Goal: Information Seeking & Learning: Learn about a topic

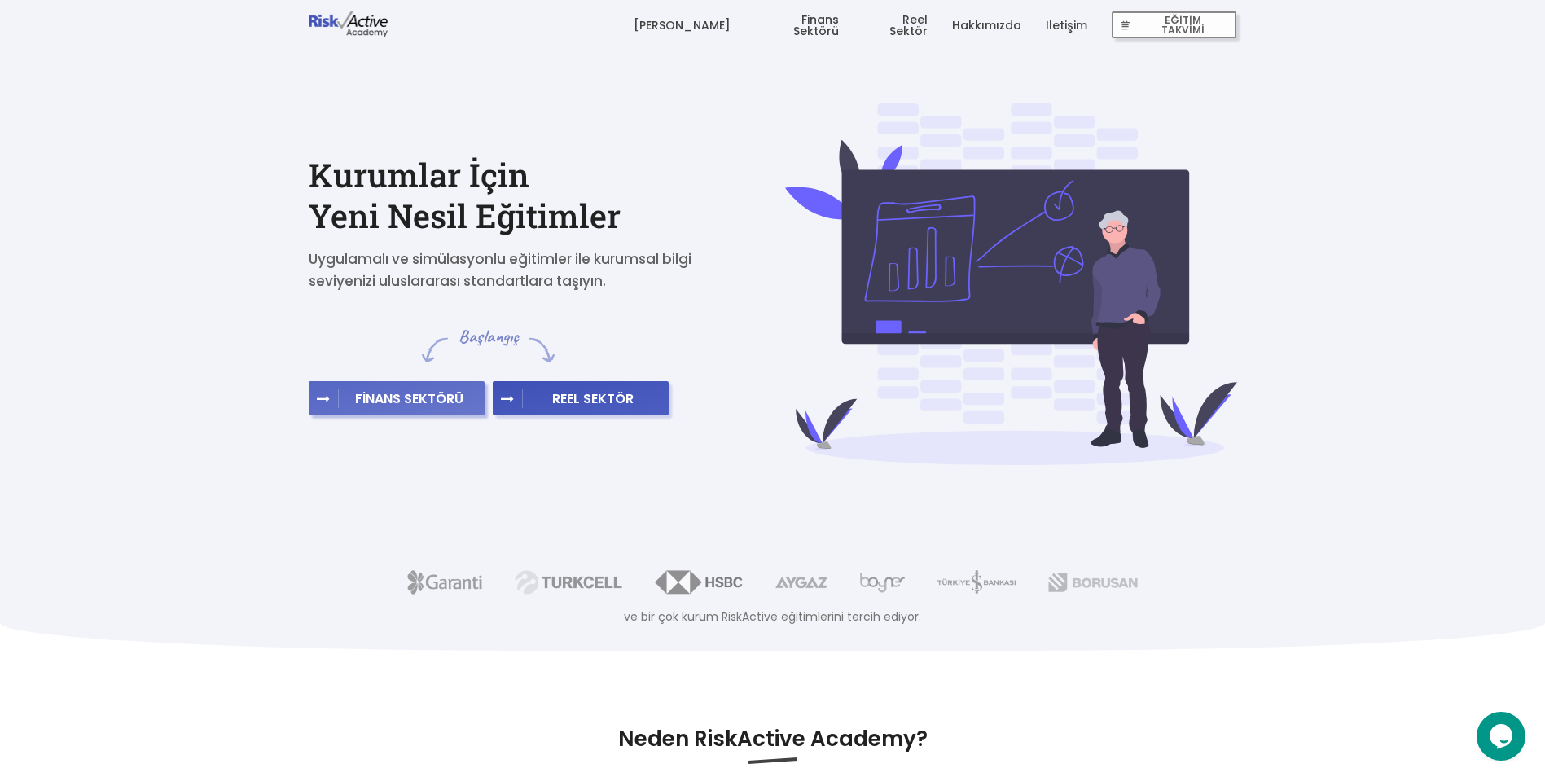
click at [425, 405] on span "FİNANS SEKTÖRÜ" at bounding box center [409, 398] width 141 height 16
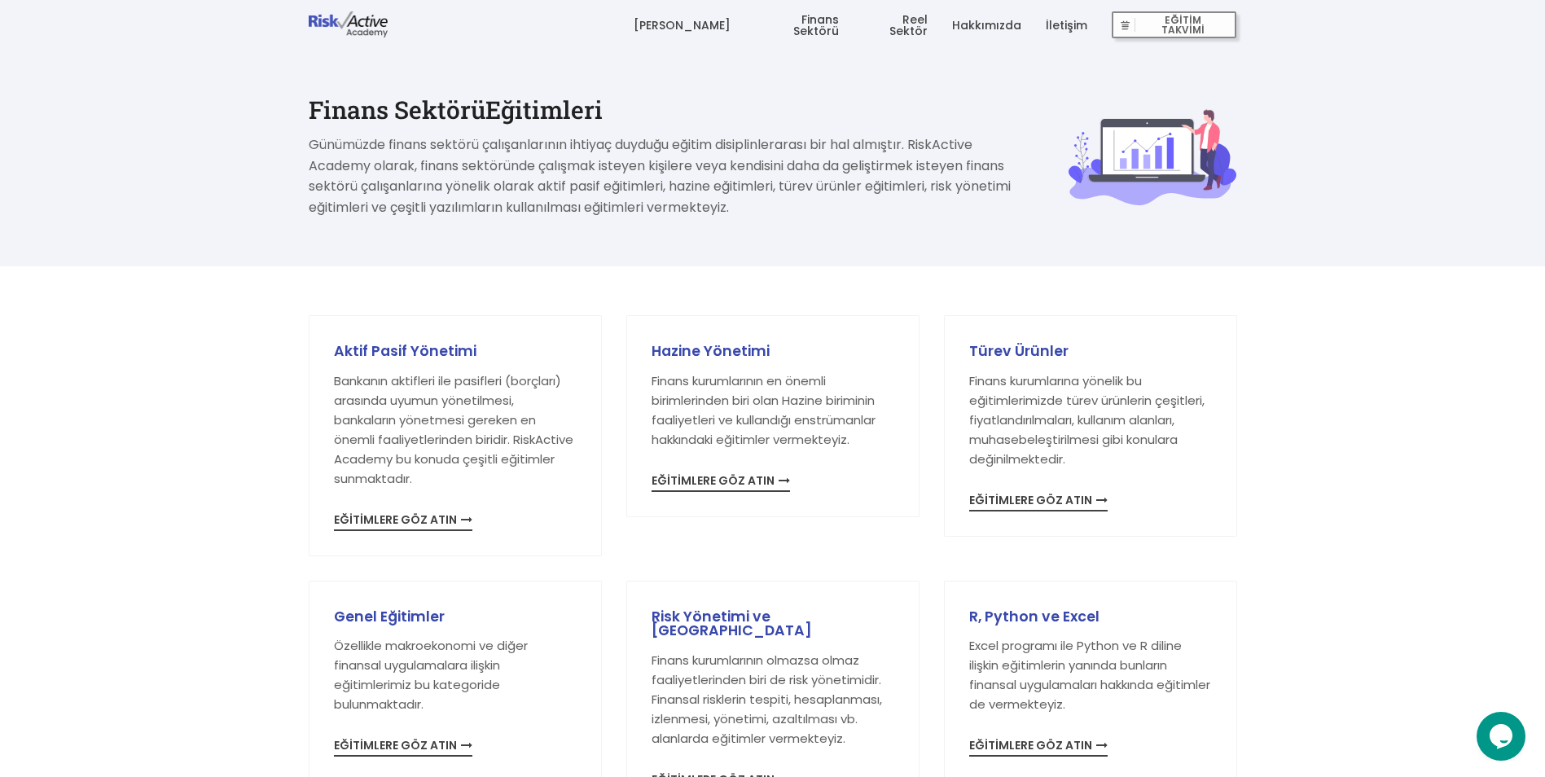
click at [715, 21] on link "[PERSON_NAME]" at bounding box center [681, 25] width 97 height 49
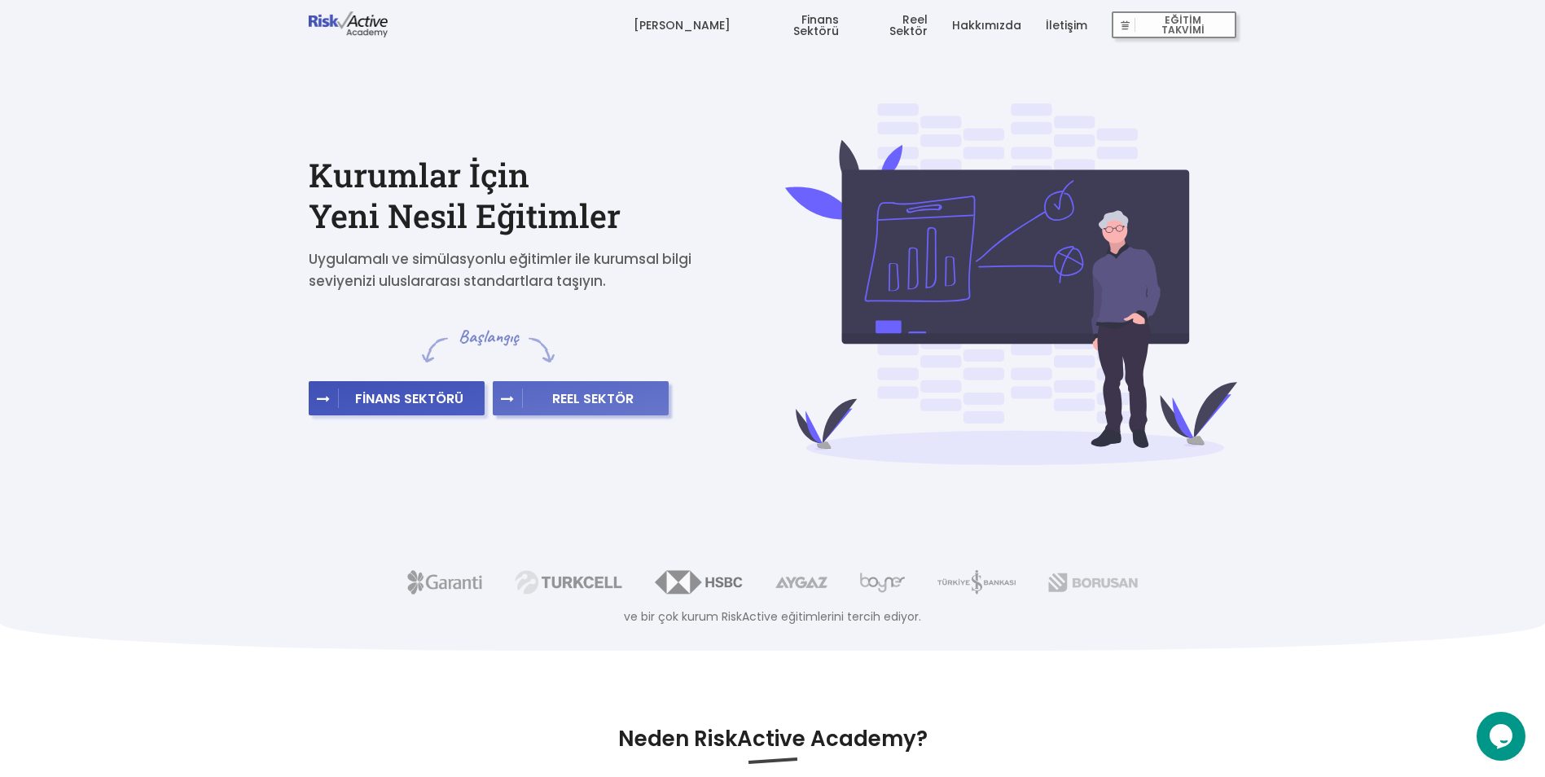
click at [617, 406] on span "REEL SEKTÖR" at bounding box center [593, 398] width 141 height 16
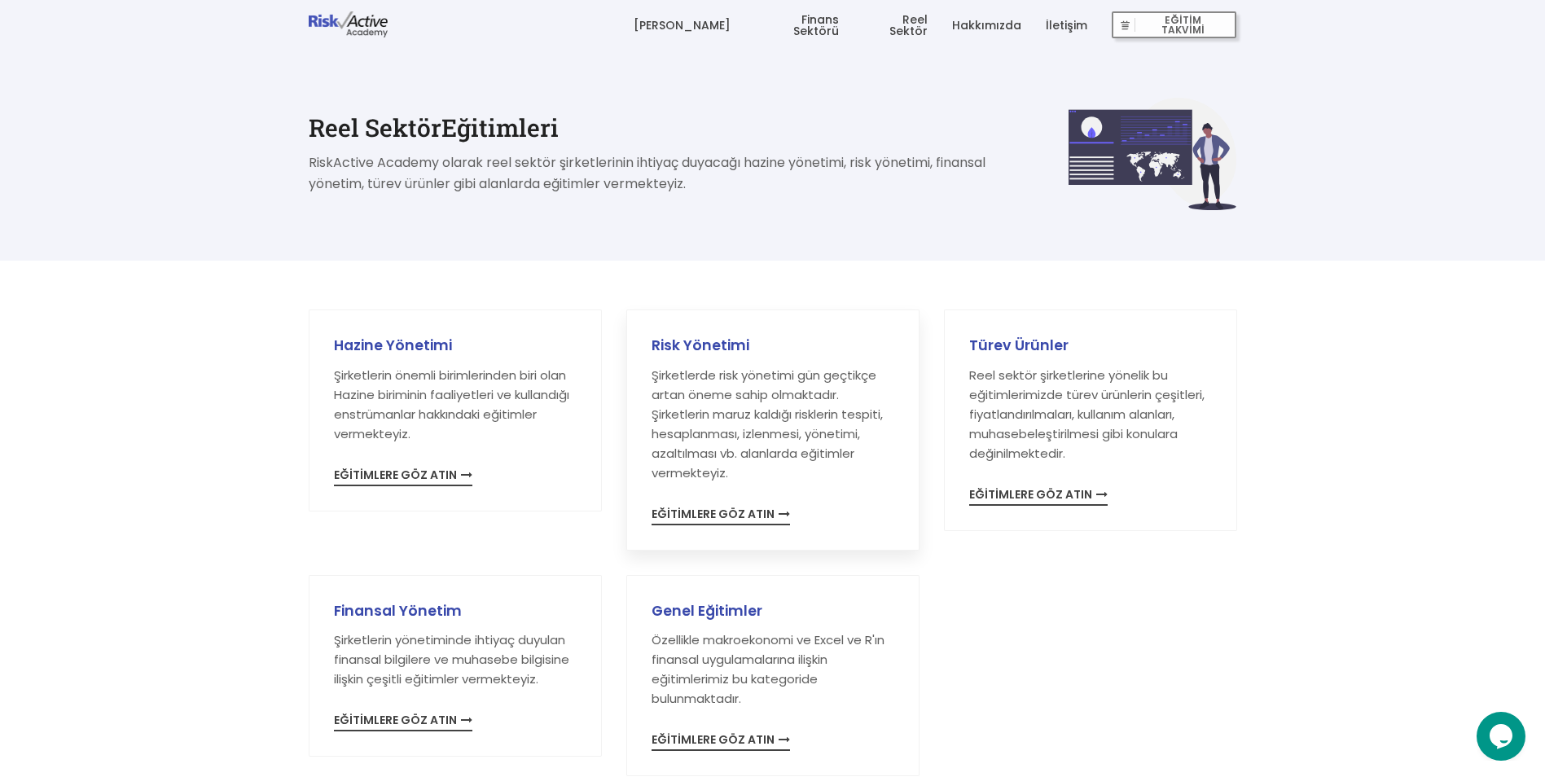
click at [756, 508] on span "EĞİTİMLERE GÖZ ATIN" at bounding box center [720, 516] width 138 height 17
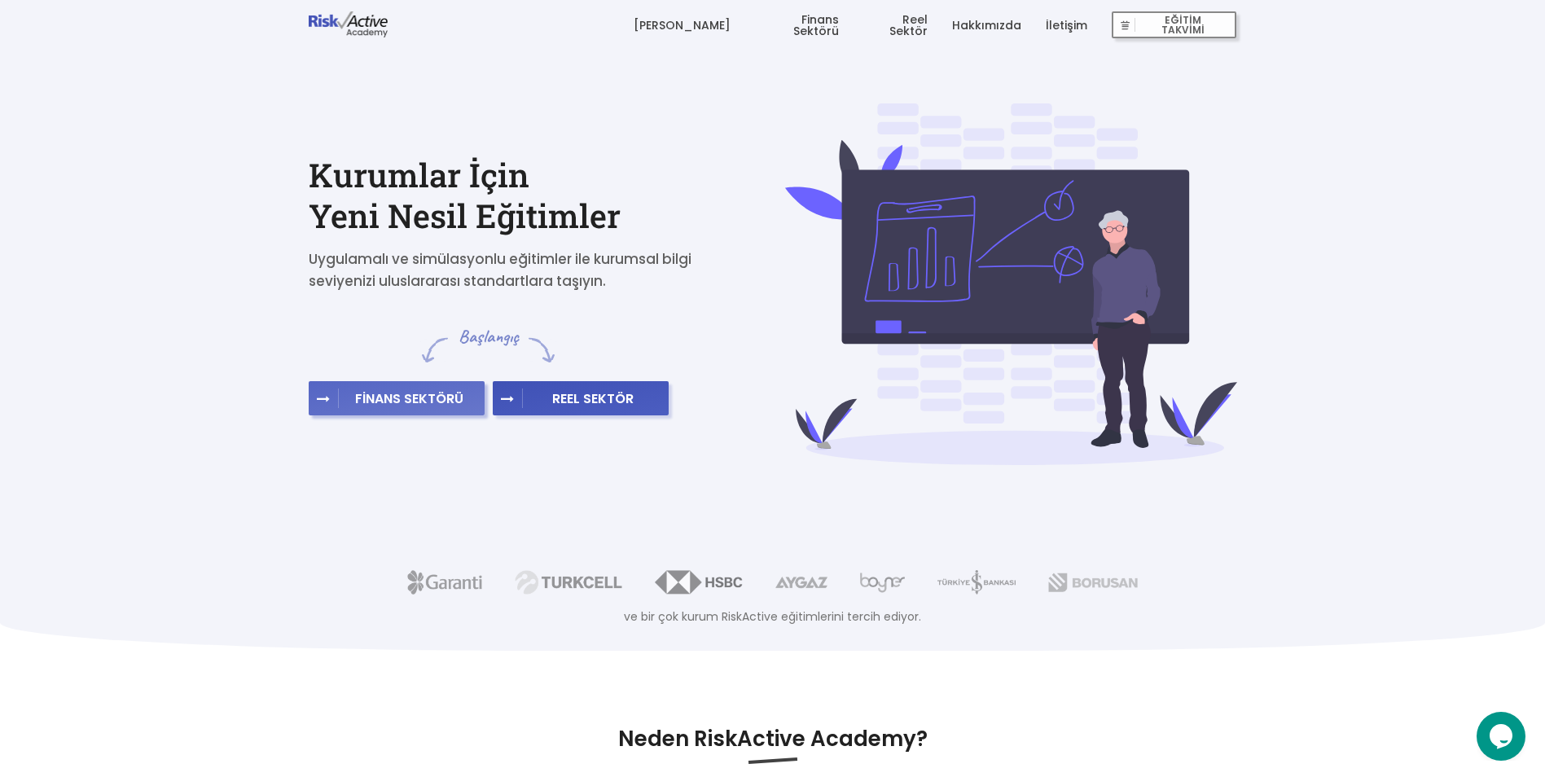
click at [390, 397] on span "FİNANS SEKTÖRÜ" at bounding box center [409, 398] width 141 height 16
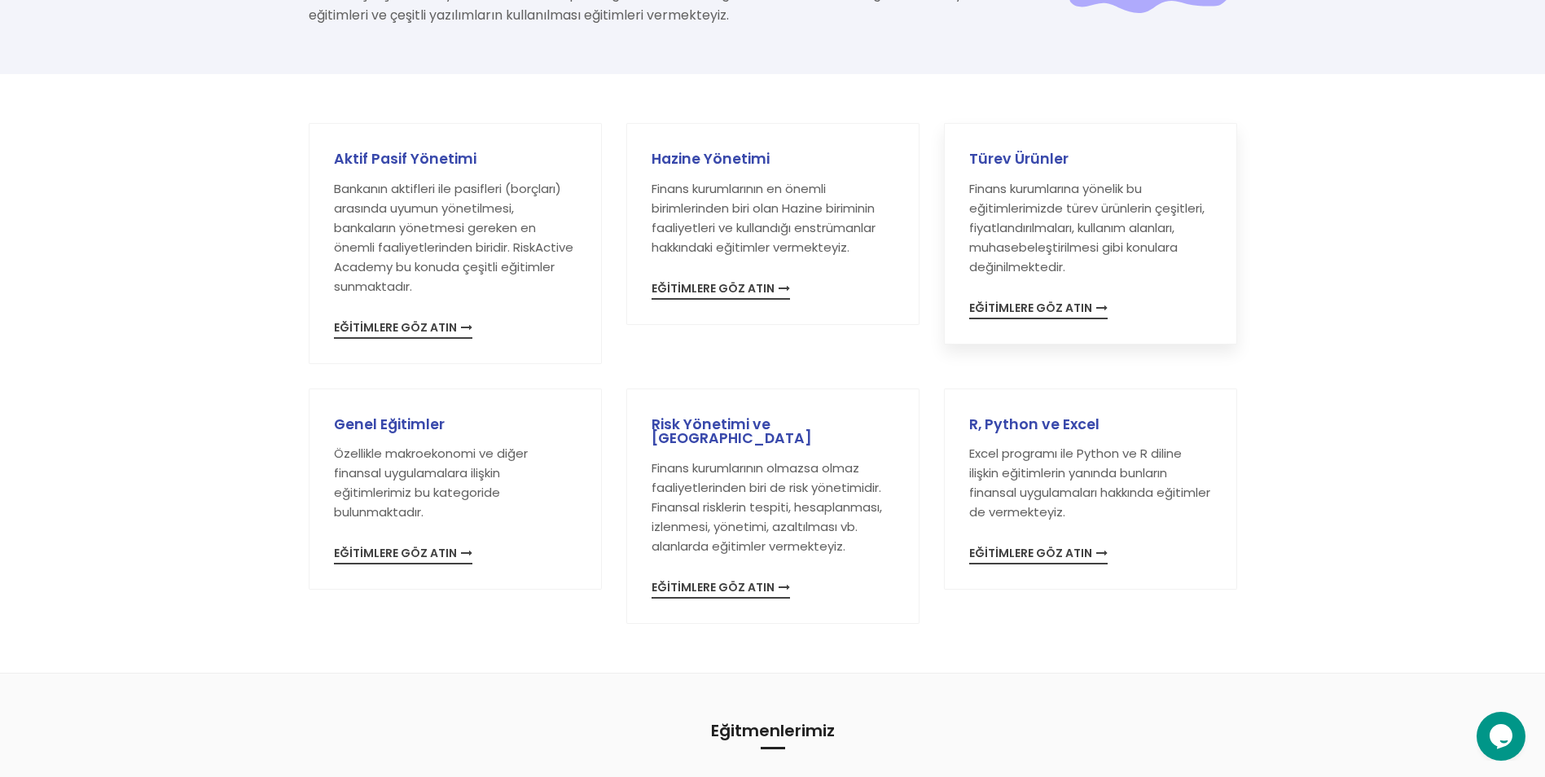
scroll to position [244, 0]
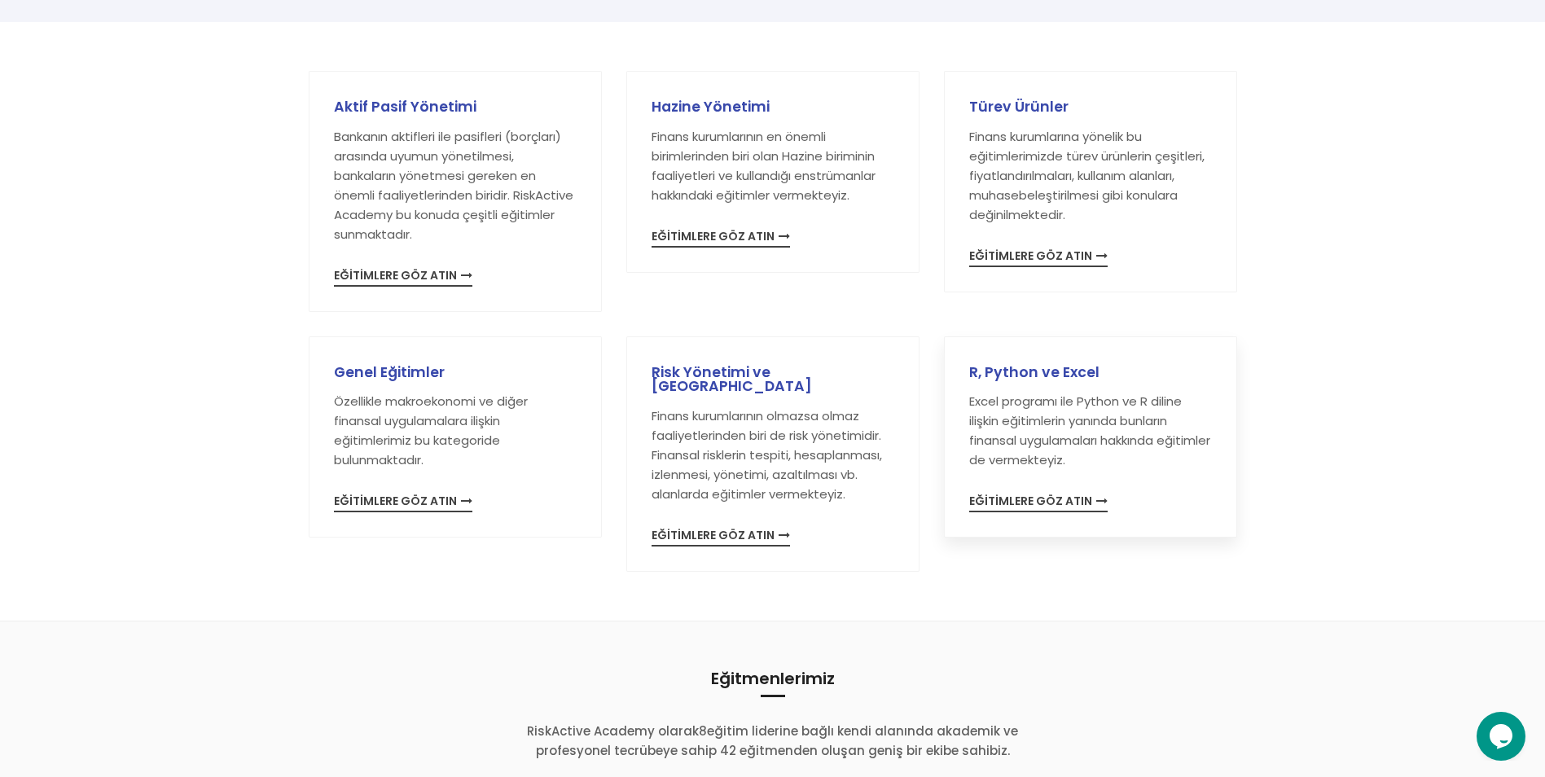
click at [1080, 499] on span "EĞİTİMLERE GÖZ ATIN" at bounding box center [1038, 503] width 138 height 17
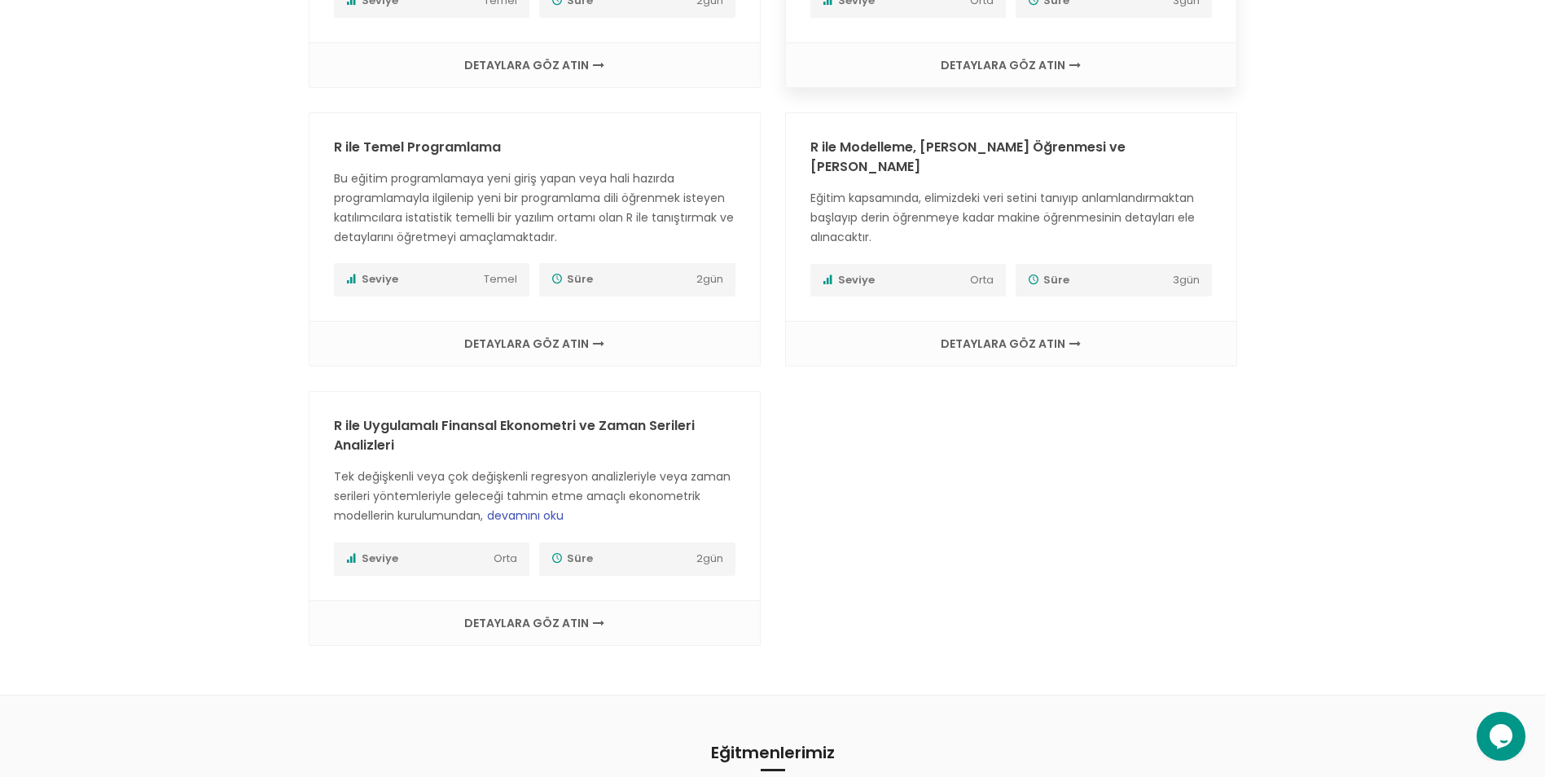
scroll to position [1059, 0]
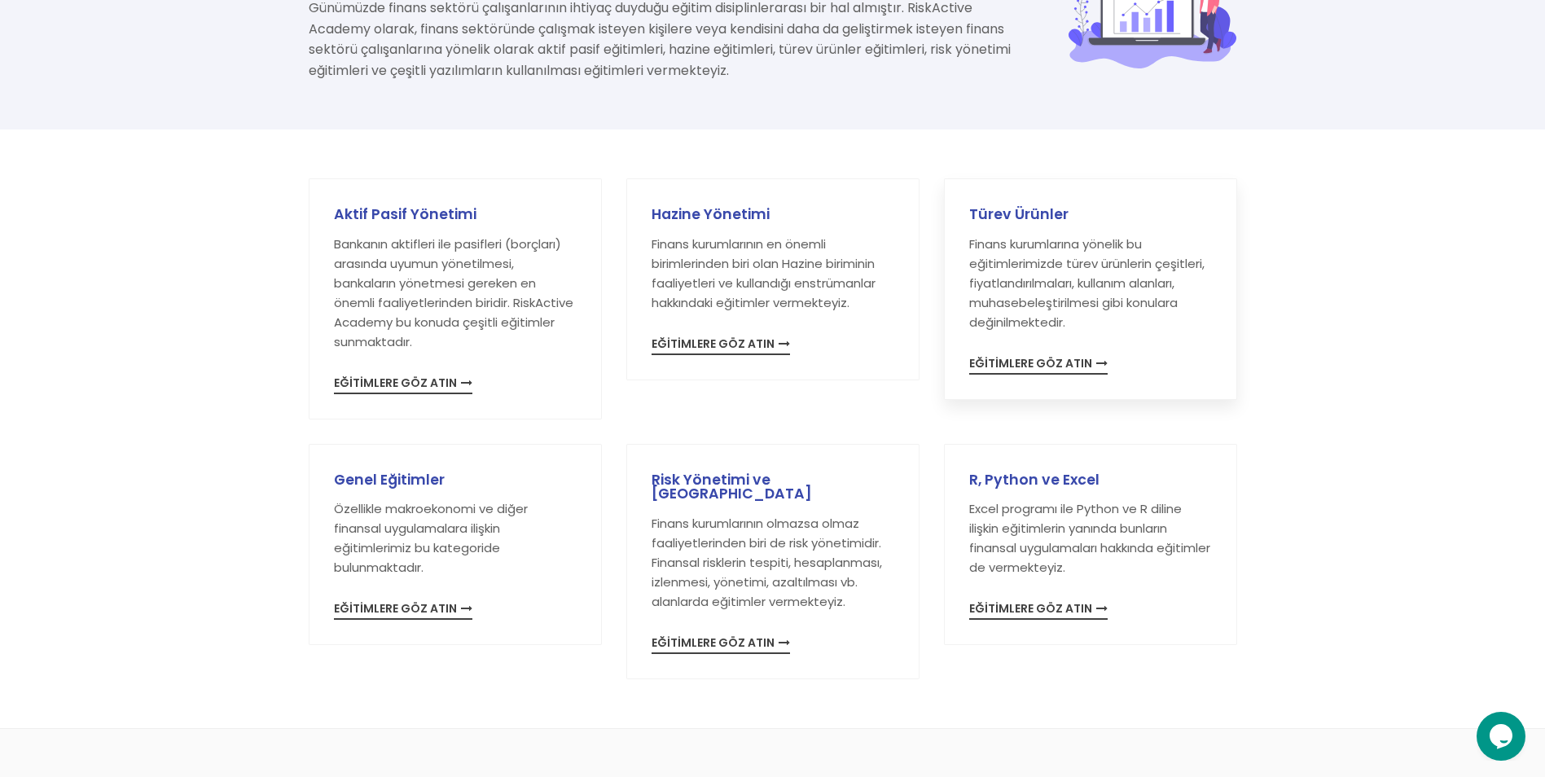
scroll to position [244, 0]
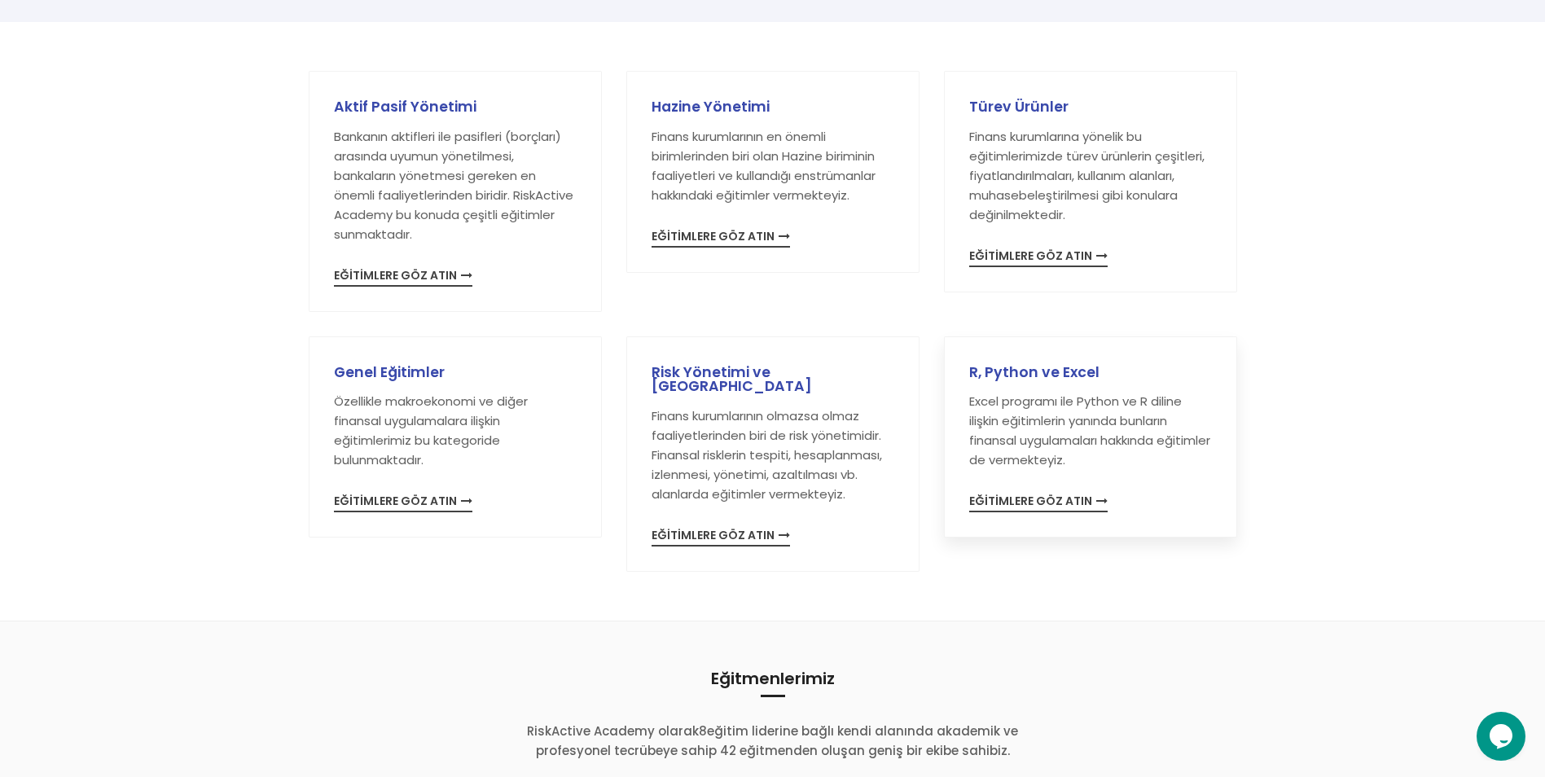
click at [1056, 501] on span "EĞİTİMLERE GÖZ ATIN" at bounding box center [1038, 503] width 138 height 17
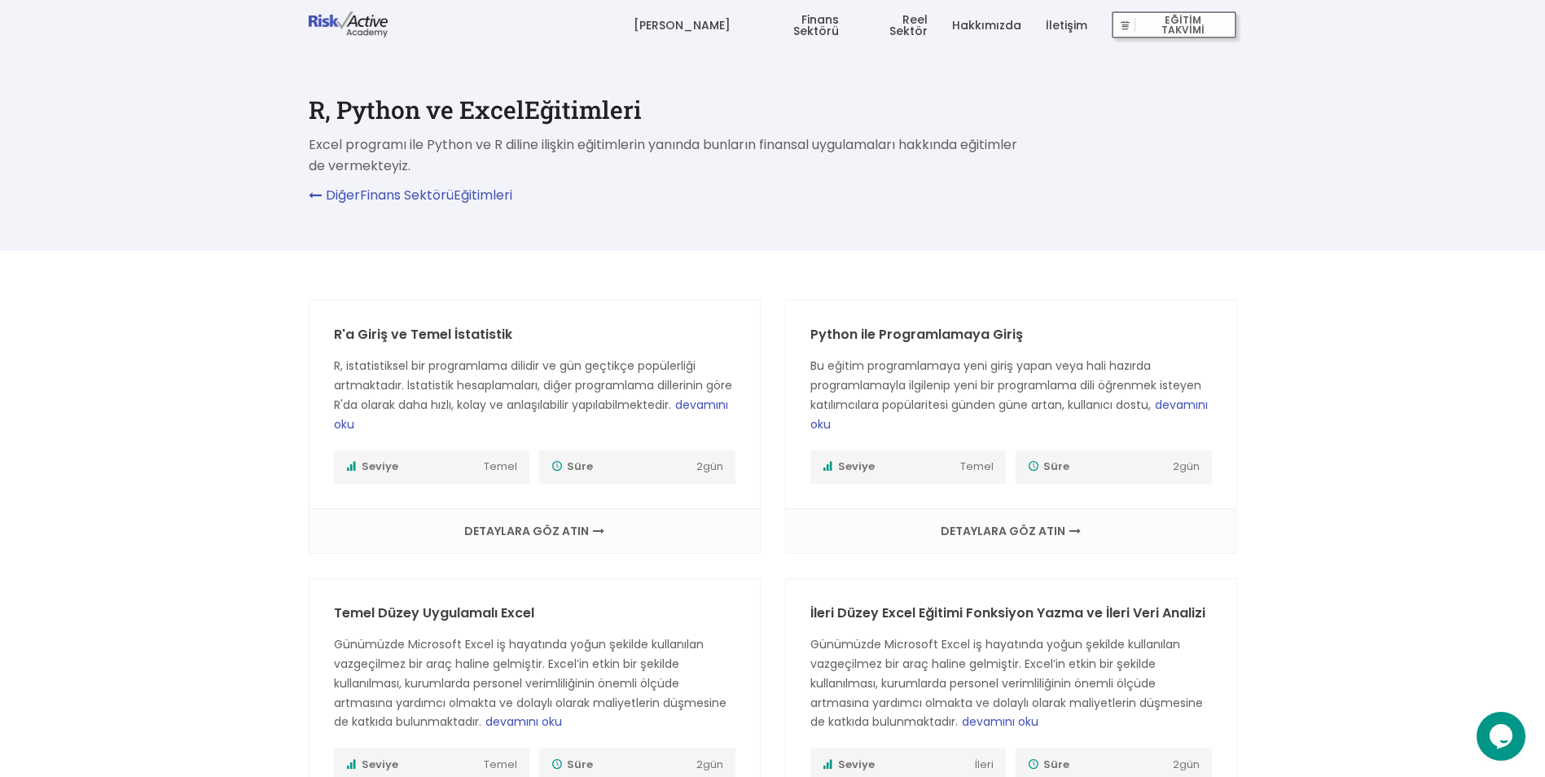
click at [722, 24] on link "[PERSON_NAME]" at bounding box center [681, 25] width 97 height 49
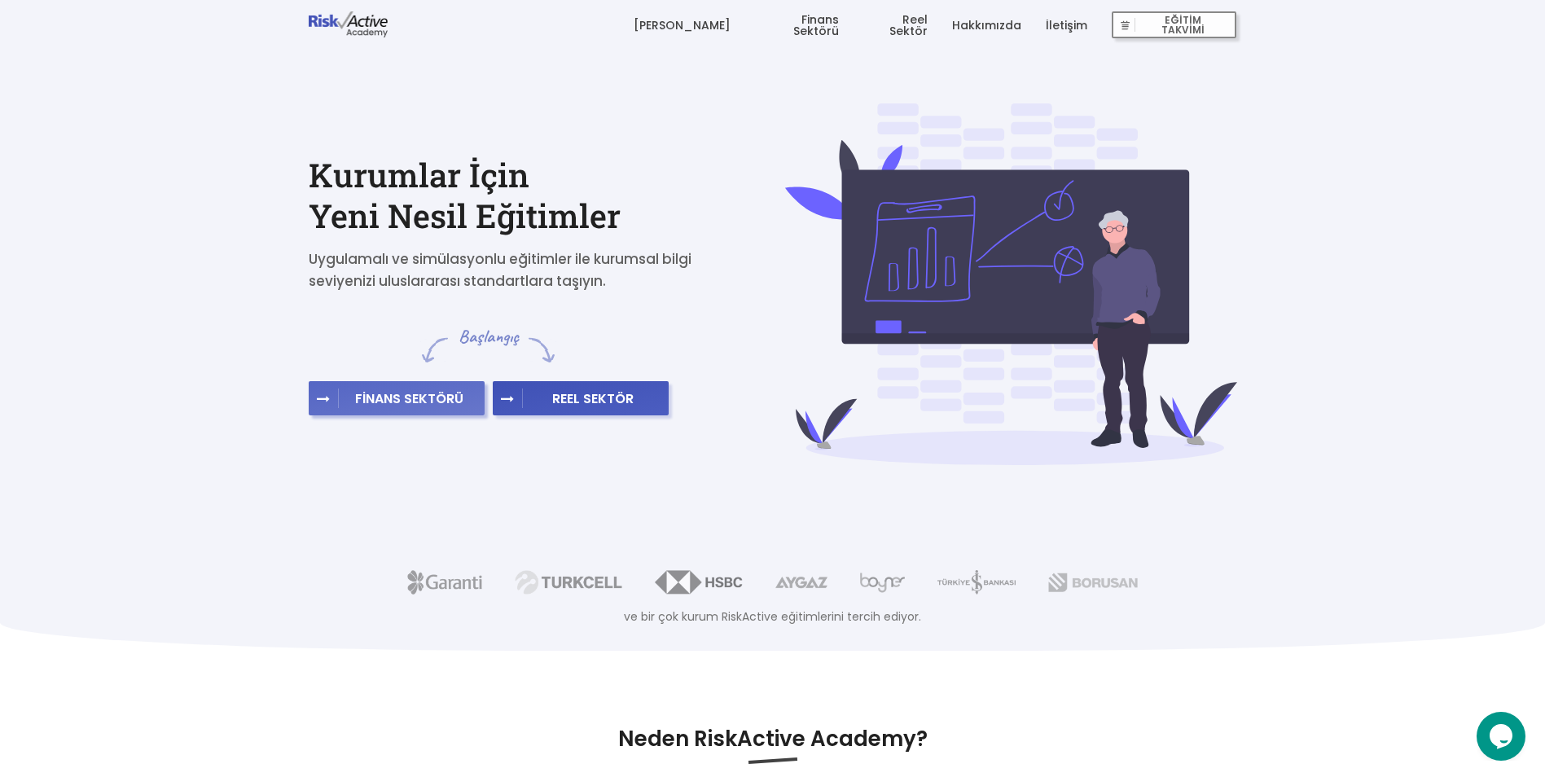
click at [461, 408] on button "FİNANS SEKTÖRÜ" at bounding box center [397, 398] width 176 height 34
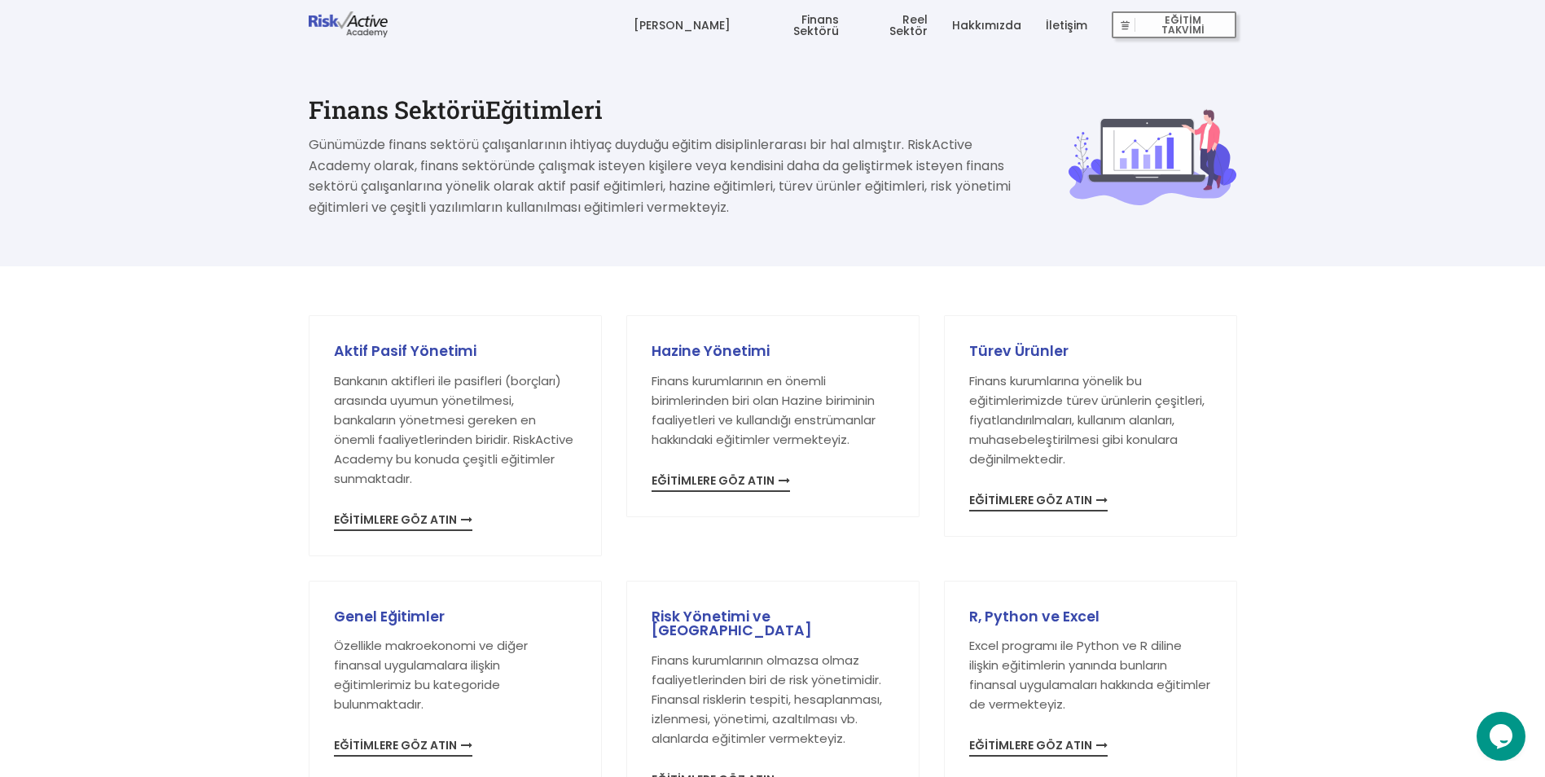
click at [820, 21] on link "Finans Sektörü" at bounding box center [797, 25] width 84 height 49
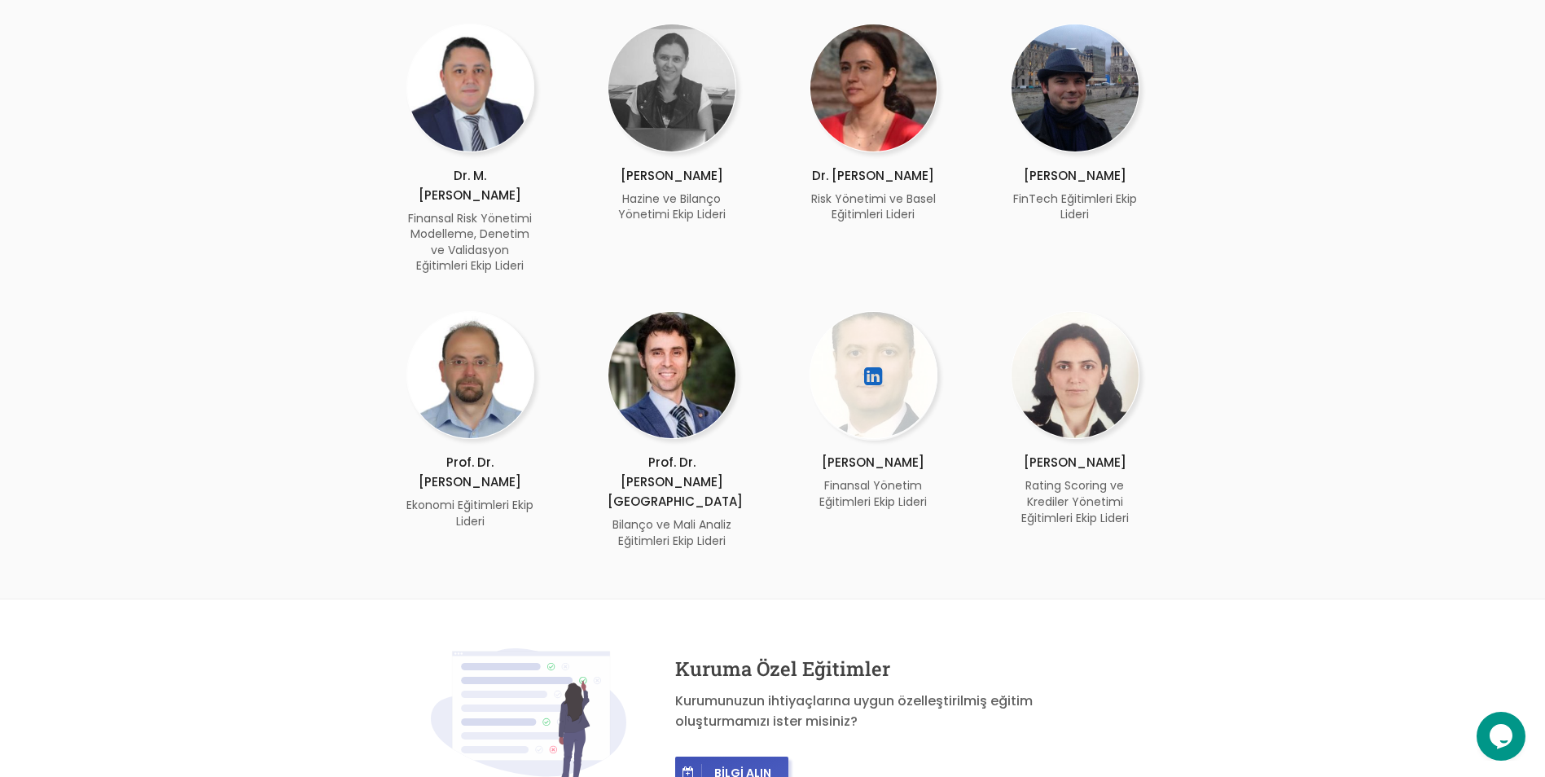
scroll to position [326, 0]
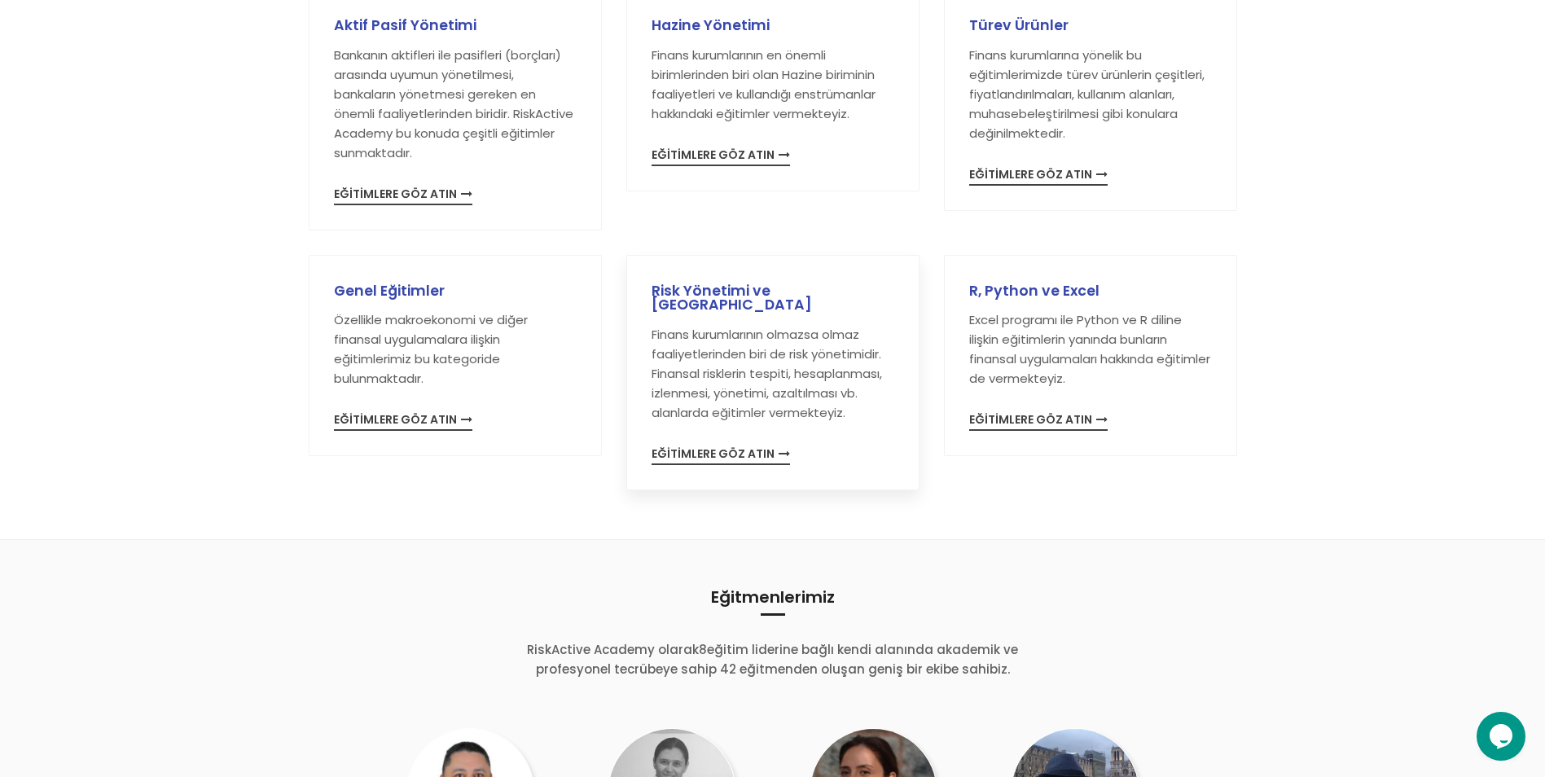
click at [761, 448] on span "EĞİTİMLERE GÖZ ATIN" at bounding box center [720, 456] width 138 height 17
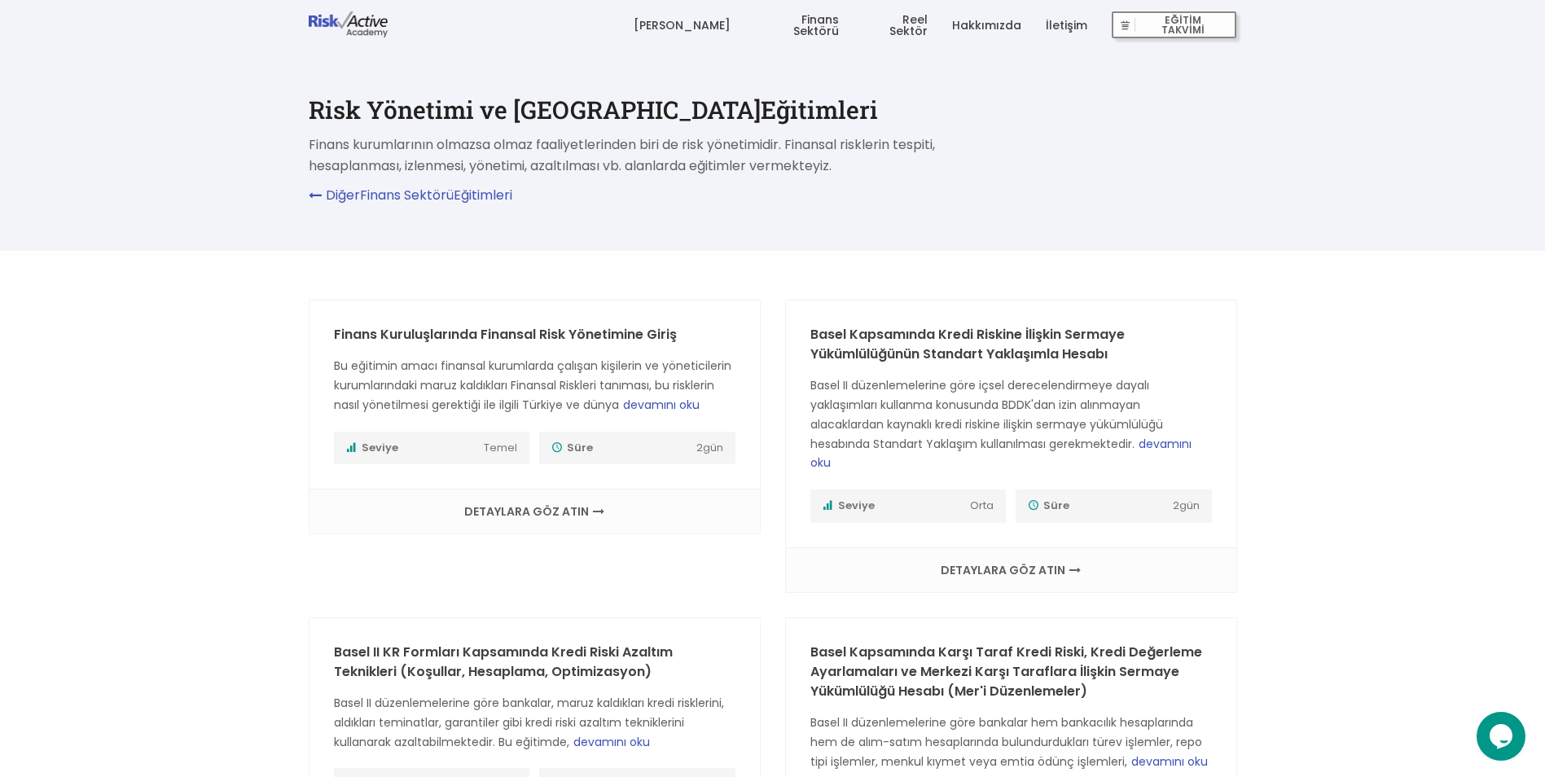
click at [739, 28] on li "[PERSON_NAME]" at bounding box center [685, 24] width 121 height 49
click at [722, 33] on link "[PERSON_NAME]" at bounding box center [681, 25] width 97 height 49
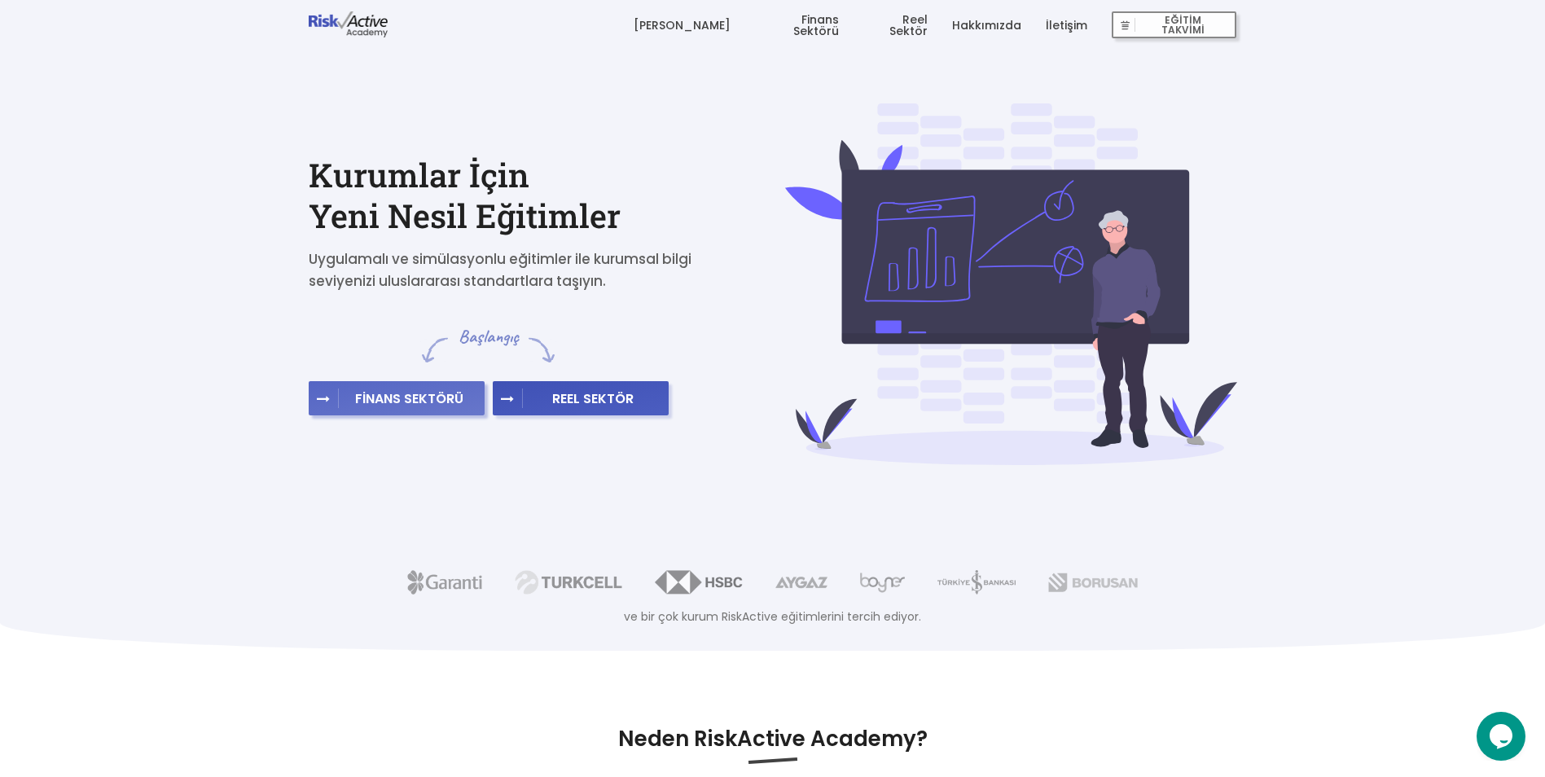
click at [451, 412] on button "FİNANS SEKTÖRÜ" at bounding box center [397, 398] width 176 height 34
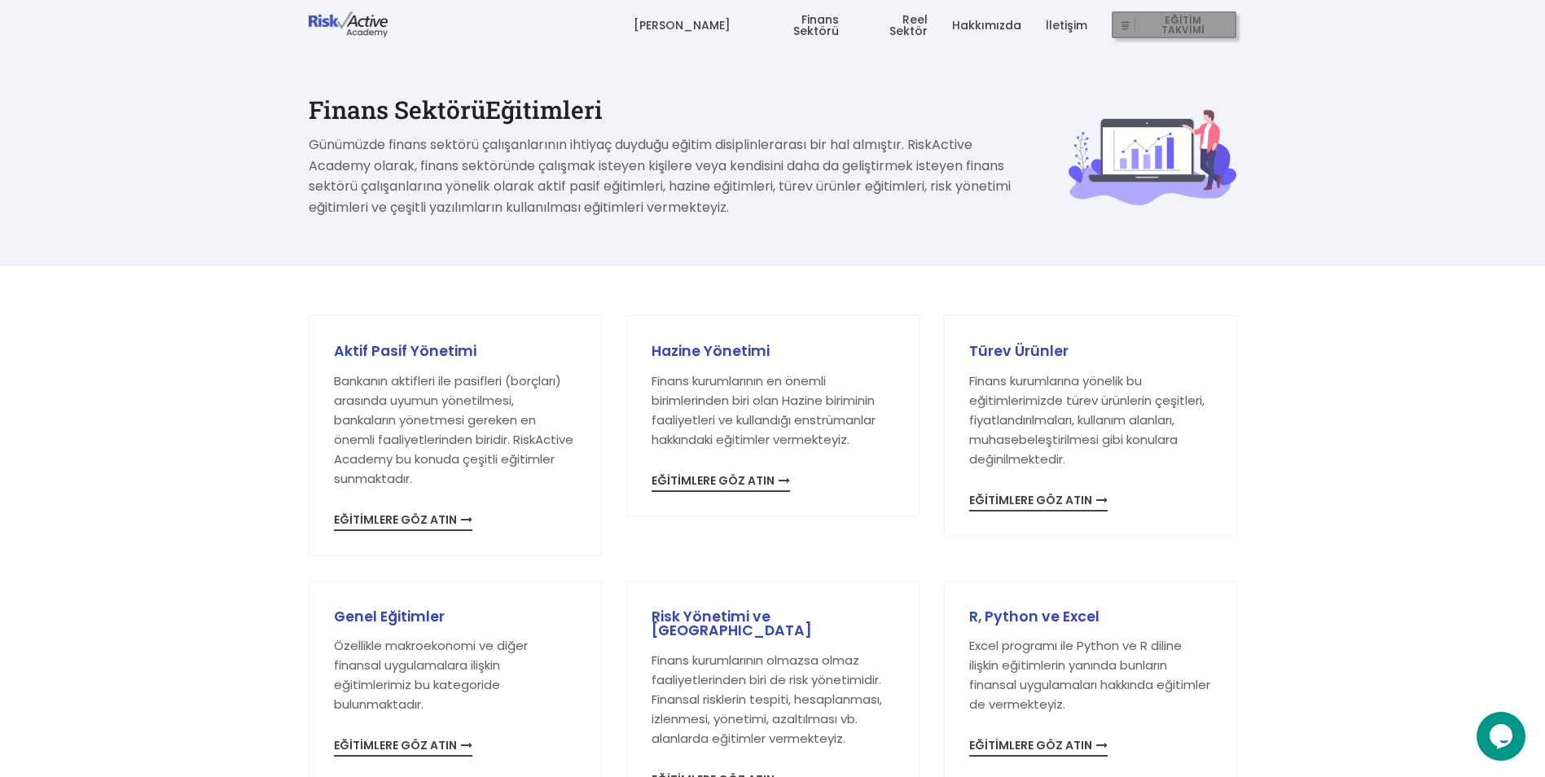
click at [1160, 29] on span "EĞİTİM TAKVİMİ" at bounding box center [1182, 25] width 94 height 23
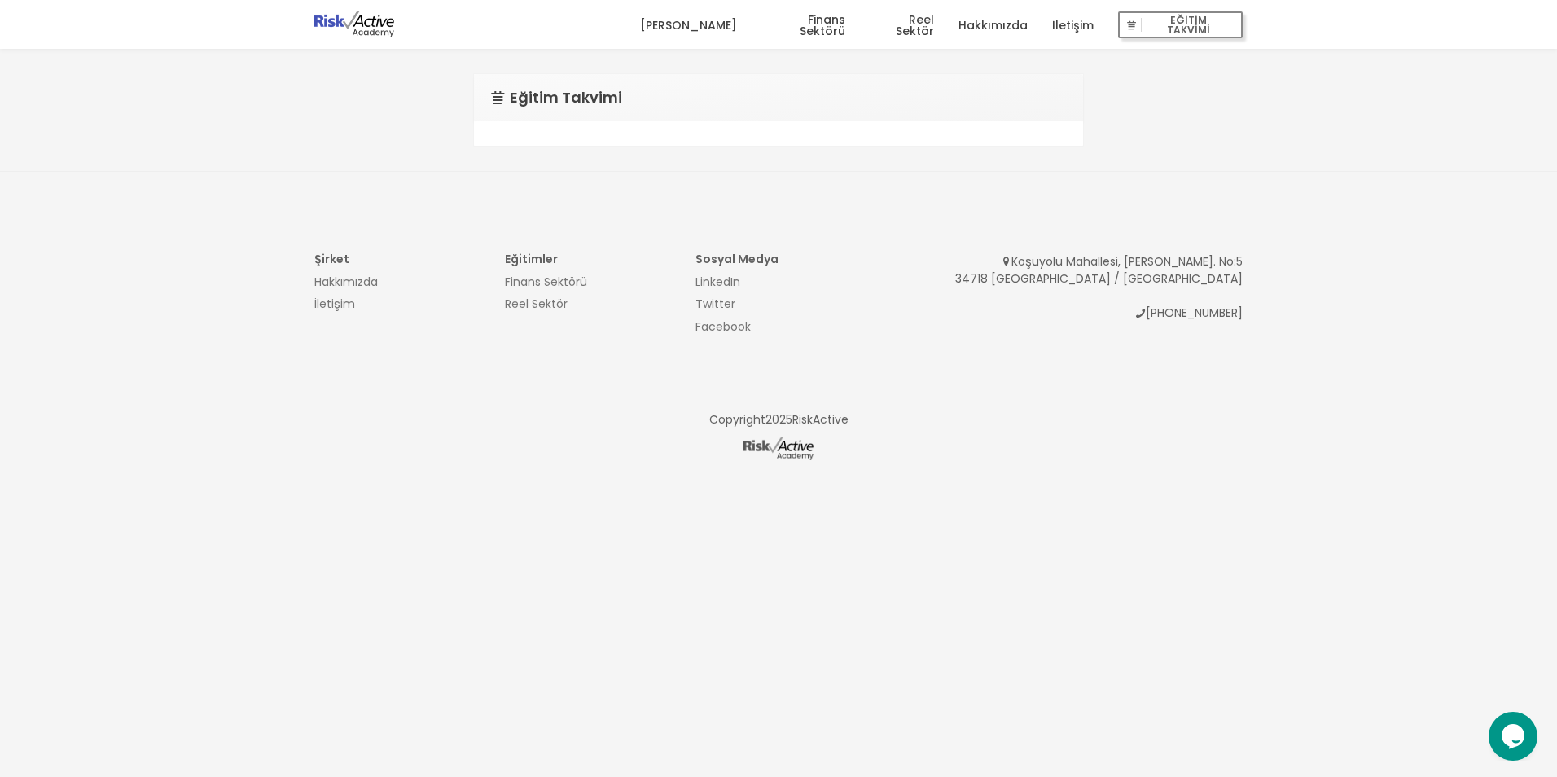
click at [338, 20] on img at bounding box center [354, 24] width 80 height 26
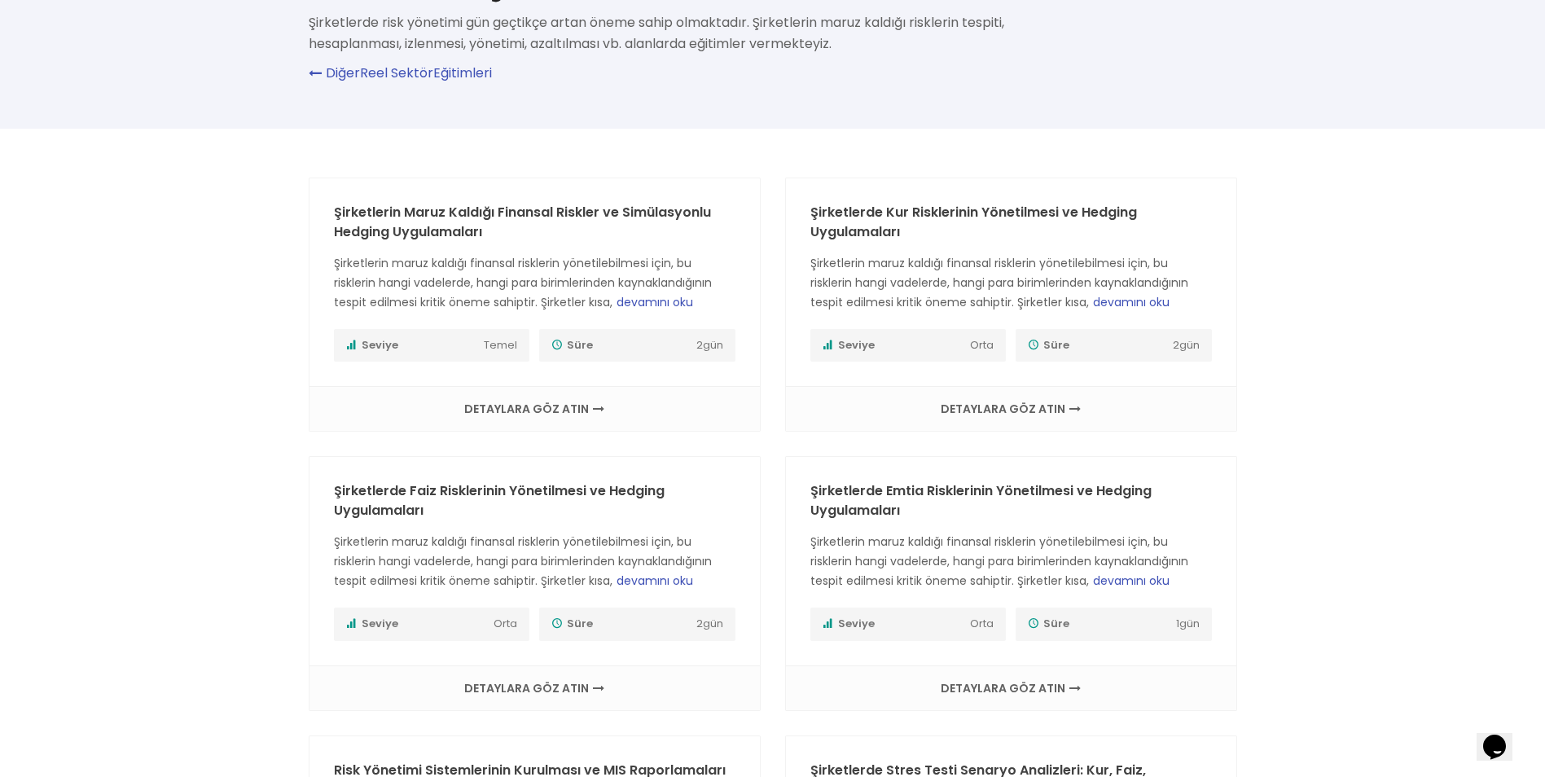
scroll to position [81, 0]
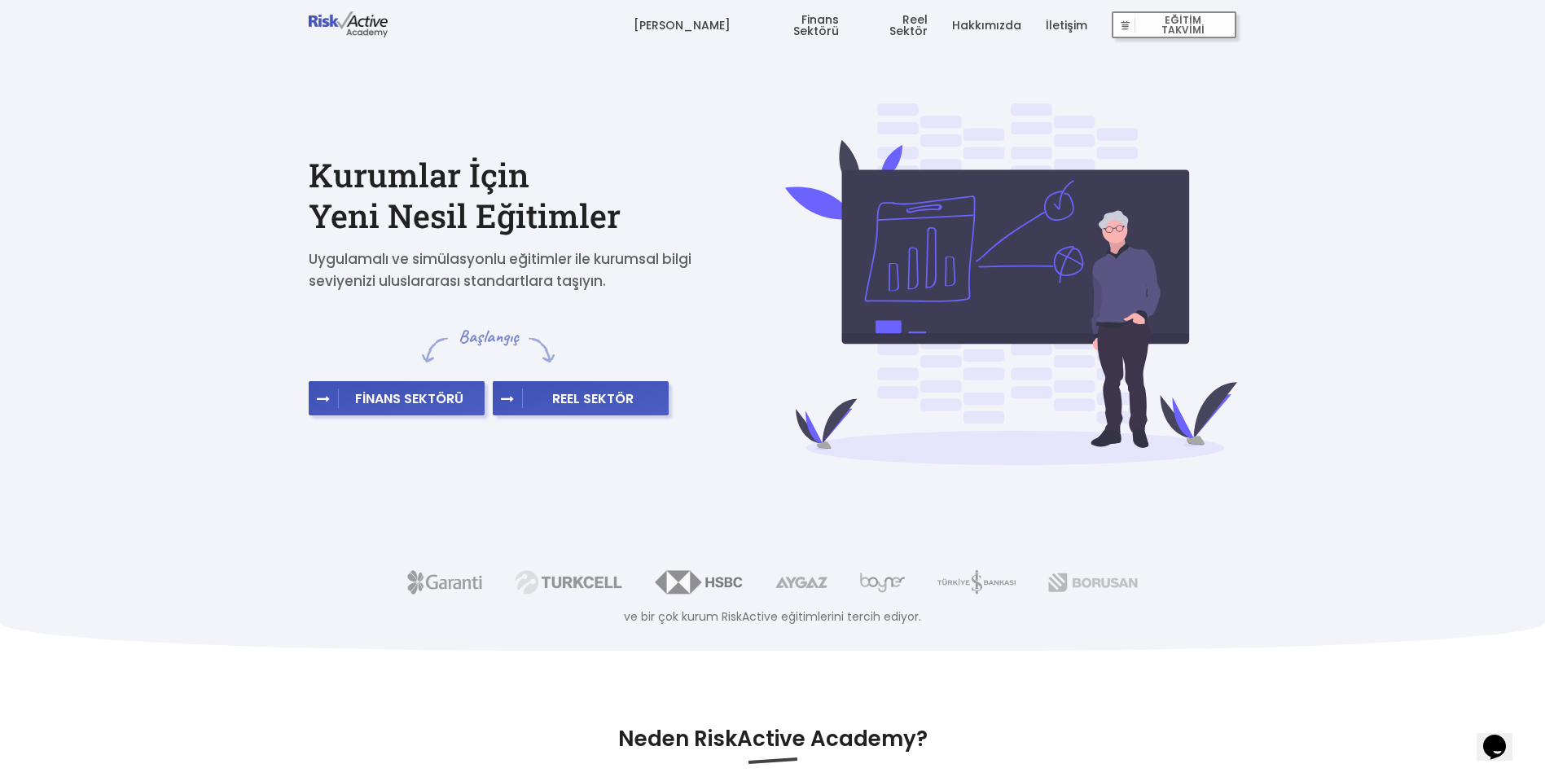
click at [497, 211] on h2 "Kurumlar İçin Yeni Nesil Eğitimler" at bounding box center [535, 195] width 452 height 81
click at [721, 22] on link "[PERSON_NAME]" at bounding box center [681, 25] width 97 height 49
click at [836, 29] on link "Finans Sektörü" at bounding box center [797, 25] width 84 height 49
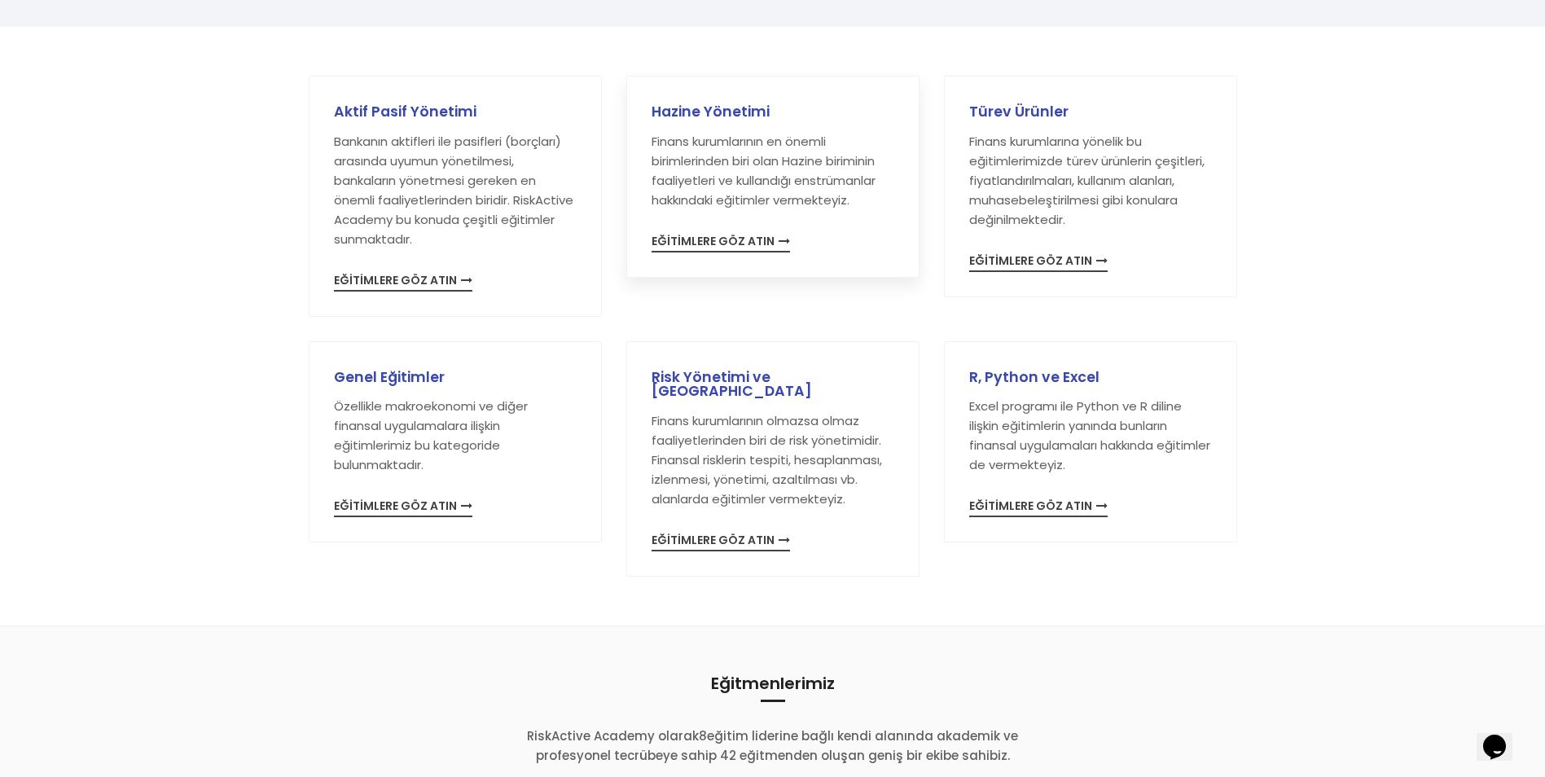
scroll to position [244, 0]
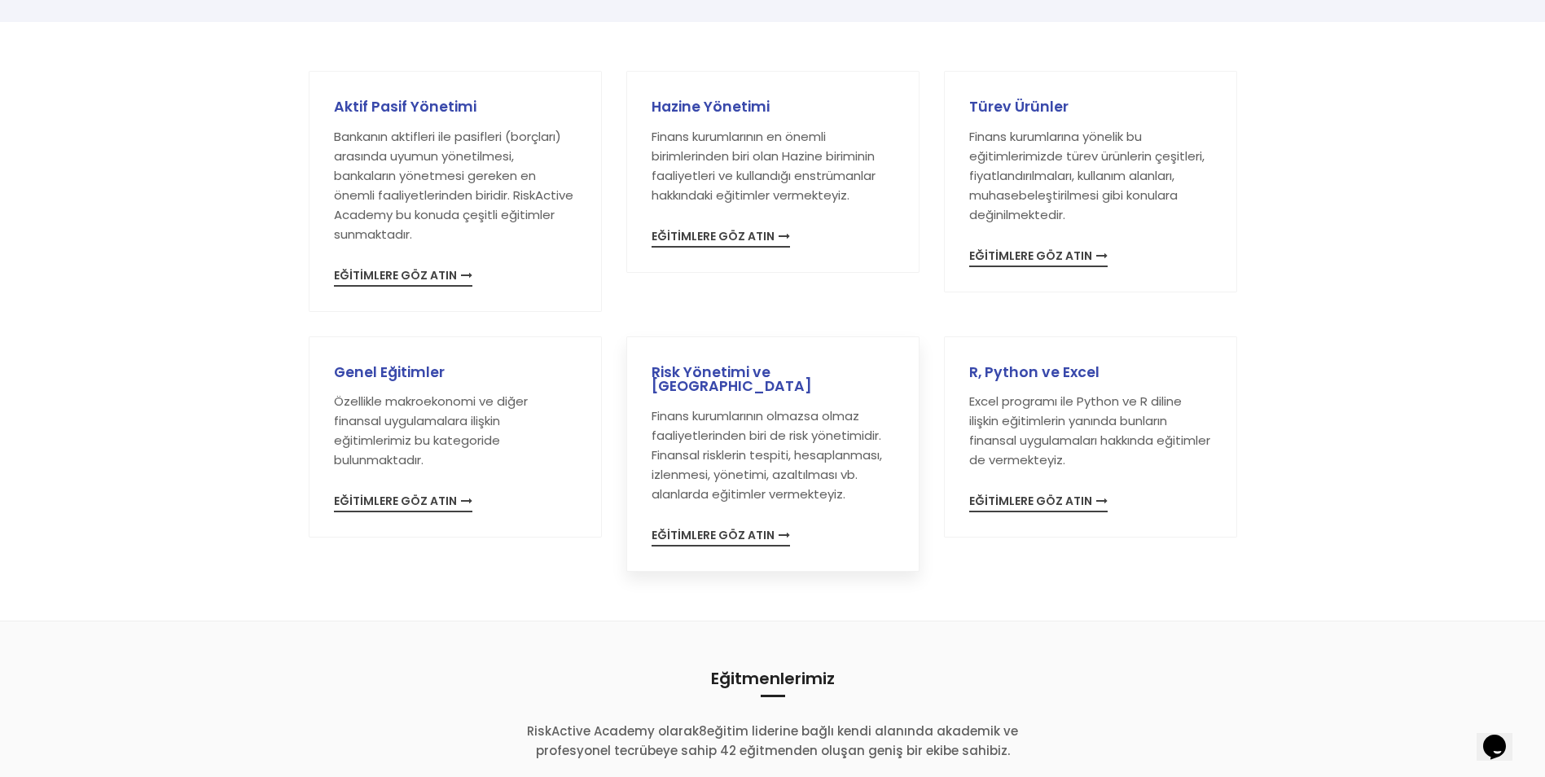
click at [736, 366] on h3 "Risk Yönetimi ve Basel" at bounding box center [772, 380] width 243 height 28
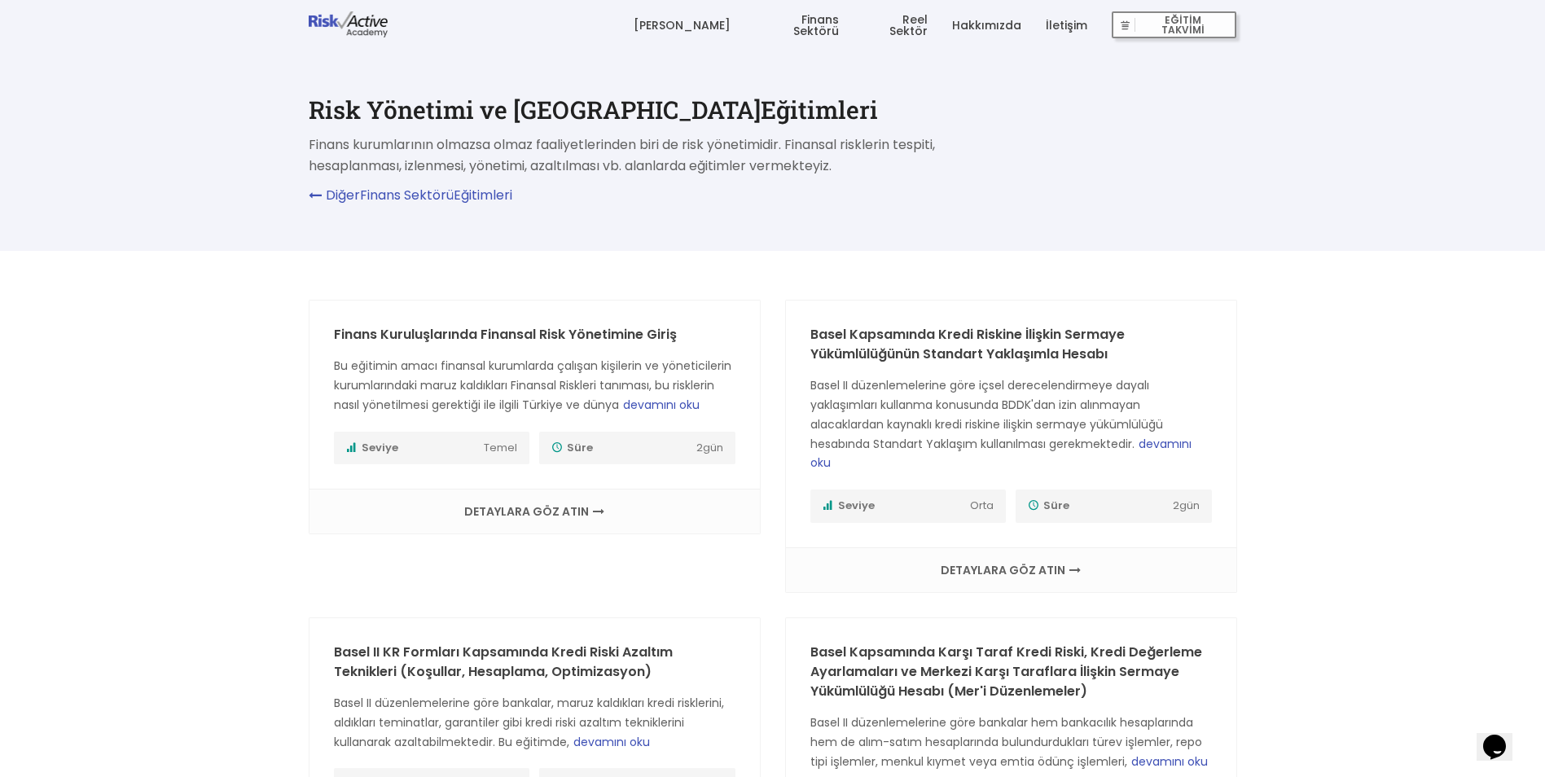
click at [340, 25] on img at bounding box center [349, 24] width 80 height 26
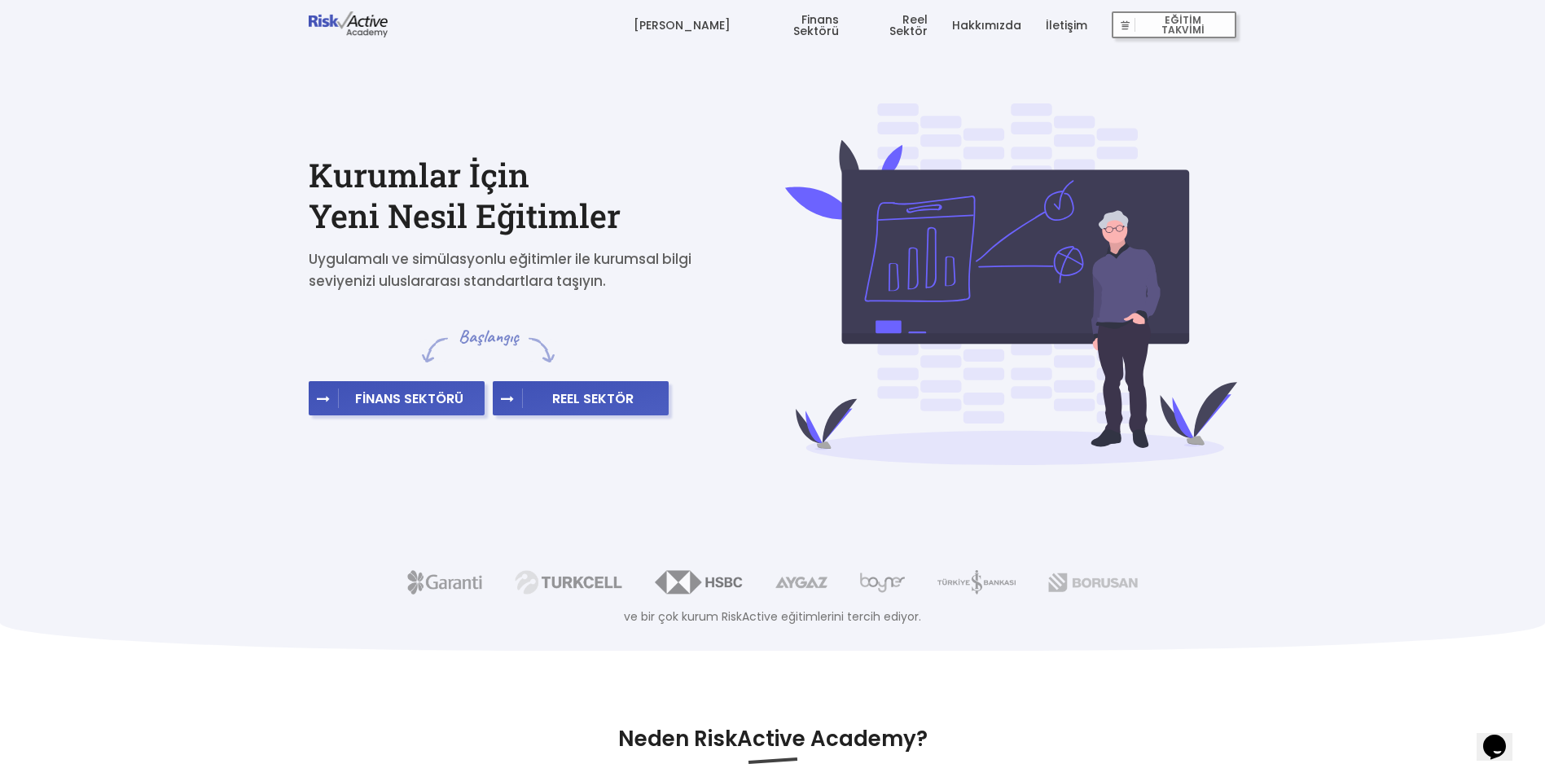
click at [706, 25] on link "[PERSON_NAME]" at bounding box center [681, 25] width 97 height 49
click at [980, 26] on link "Hakkımızda" at bounding box center [986, 25] width 69 height 49
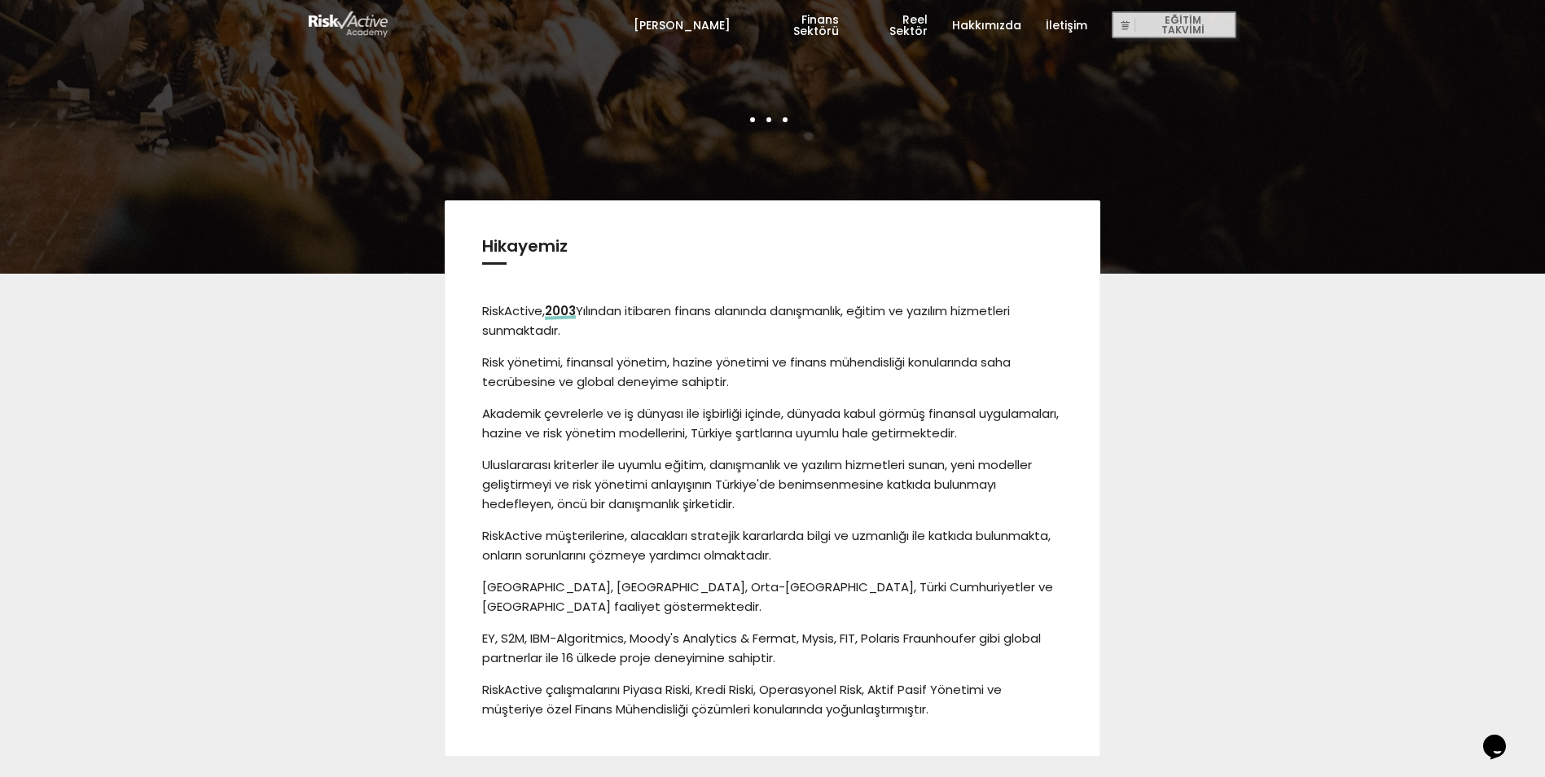
click at [802, 25] on link "Finans Sektörü" at bounding box center [797, 25] width 84 height 49
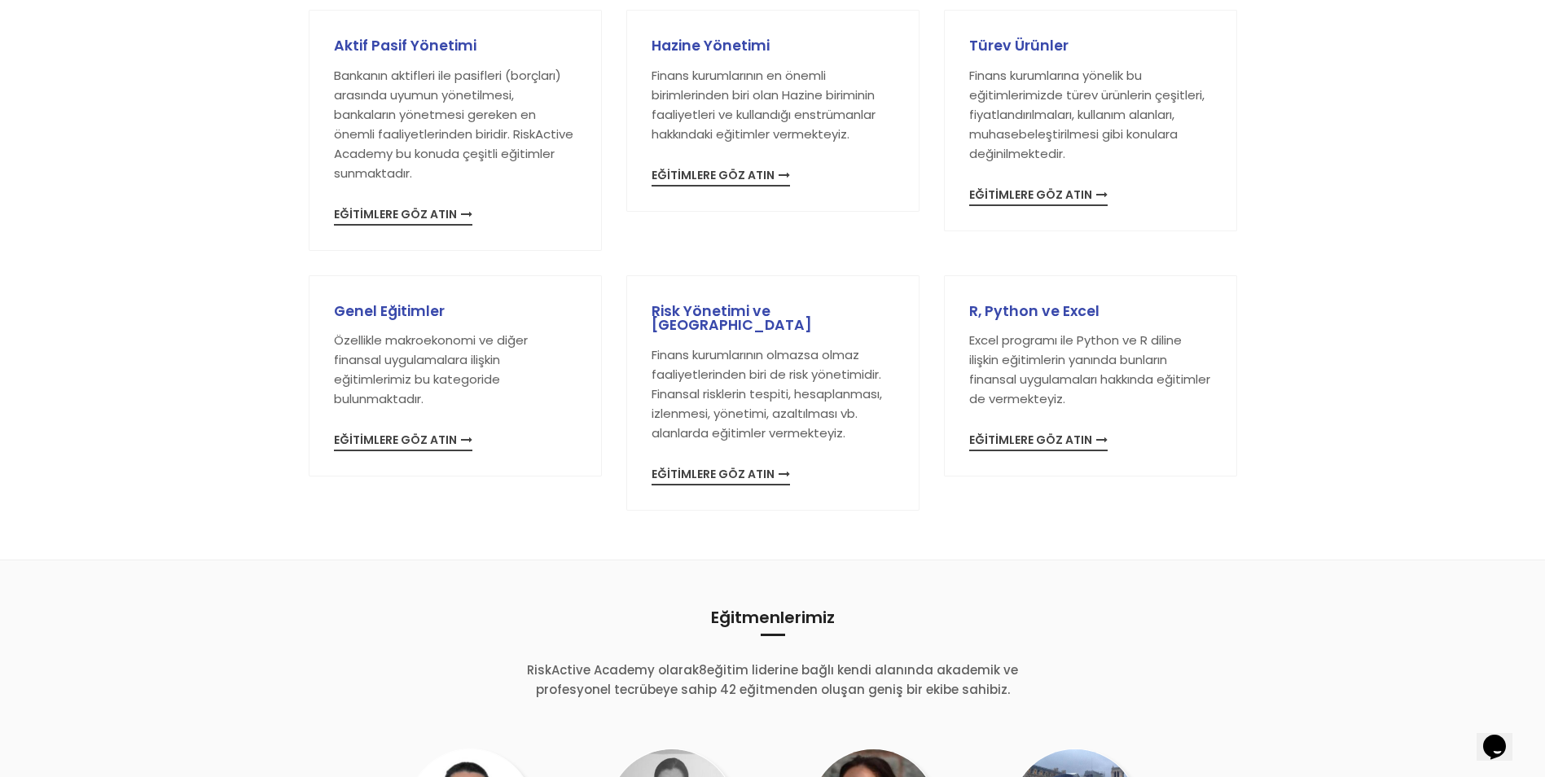
scroll to position [489, 0]
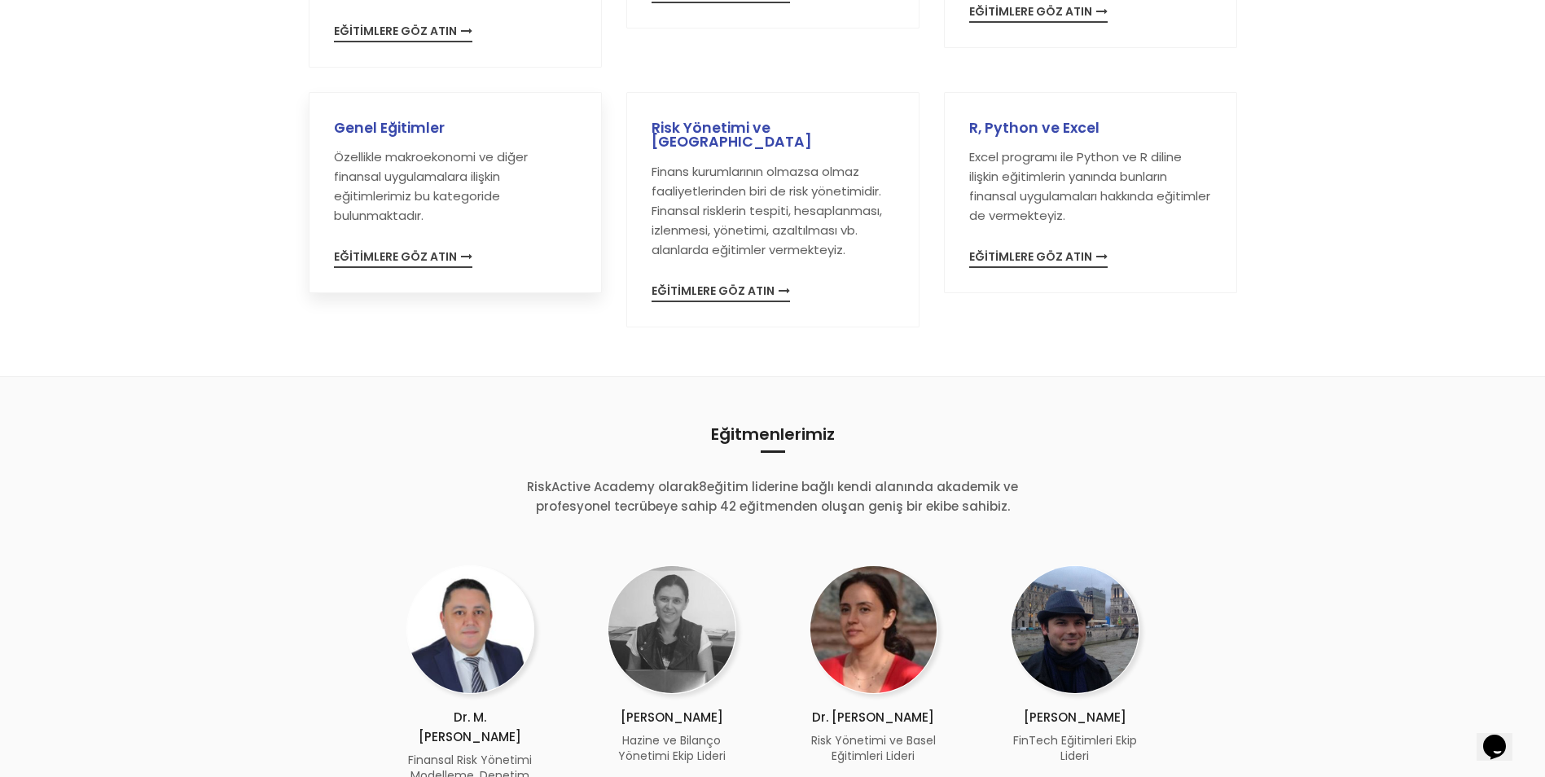
click at [436, 268] on span "EĞİTİMLERE GÖZ ATIN" at bounding box center [403, 259] width 138 height 17
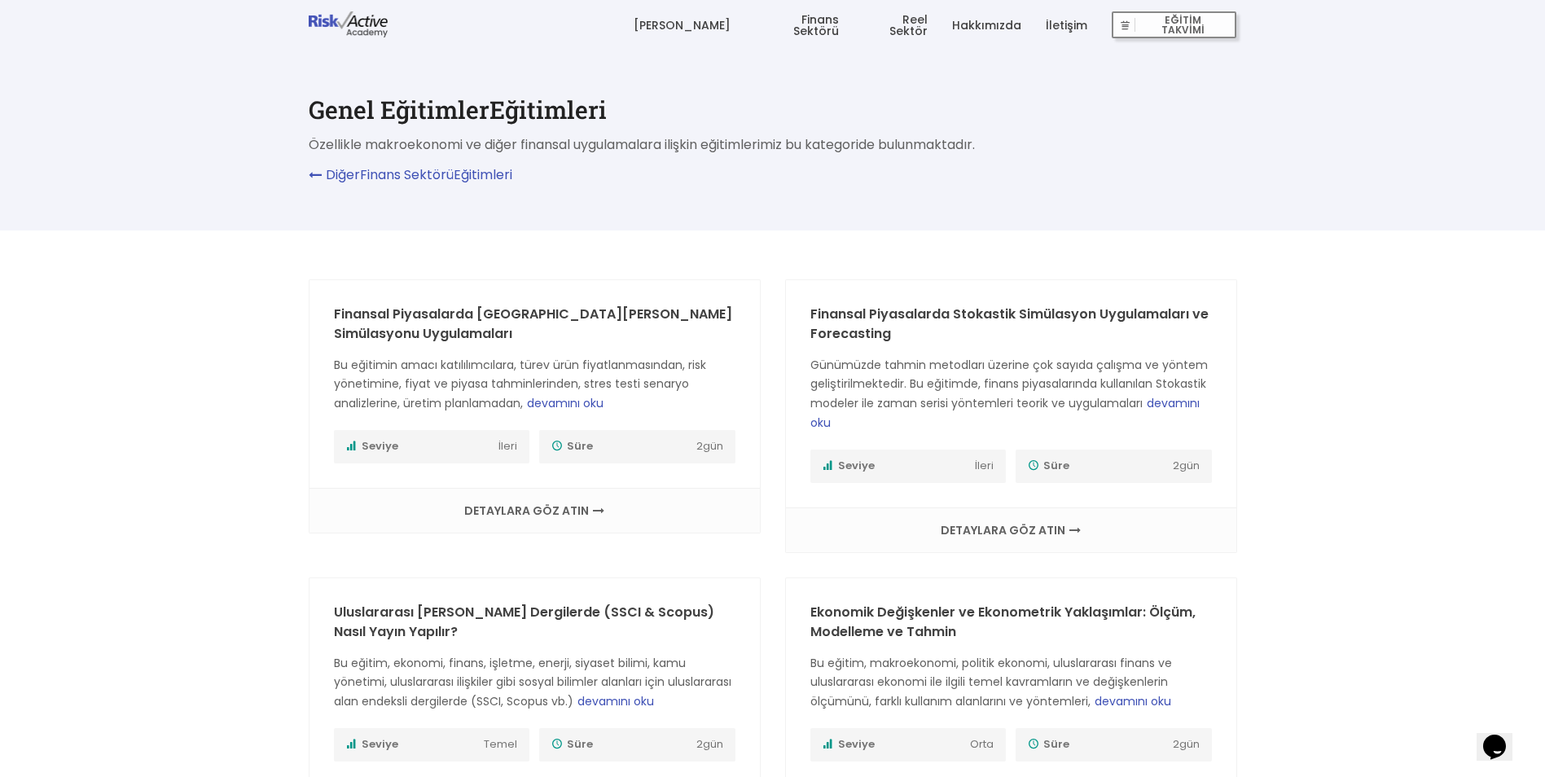
click at [345, 16] on img at bounding box center [349, 24] width 80 height 26
